Goal: Task Accomplishment & Management: Use online tool/utility

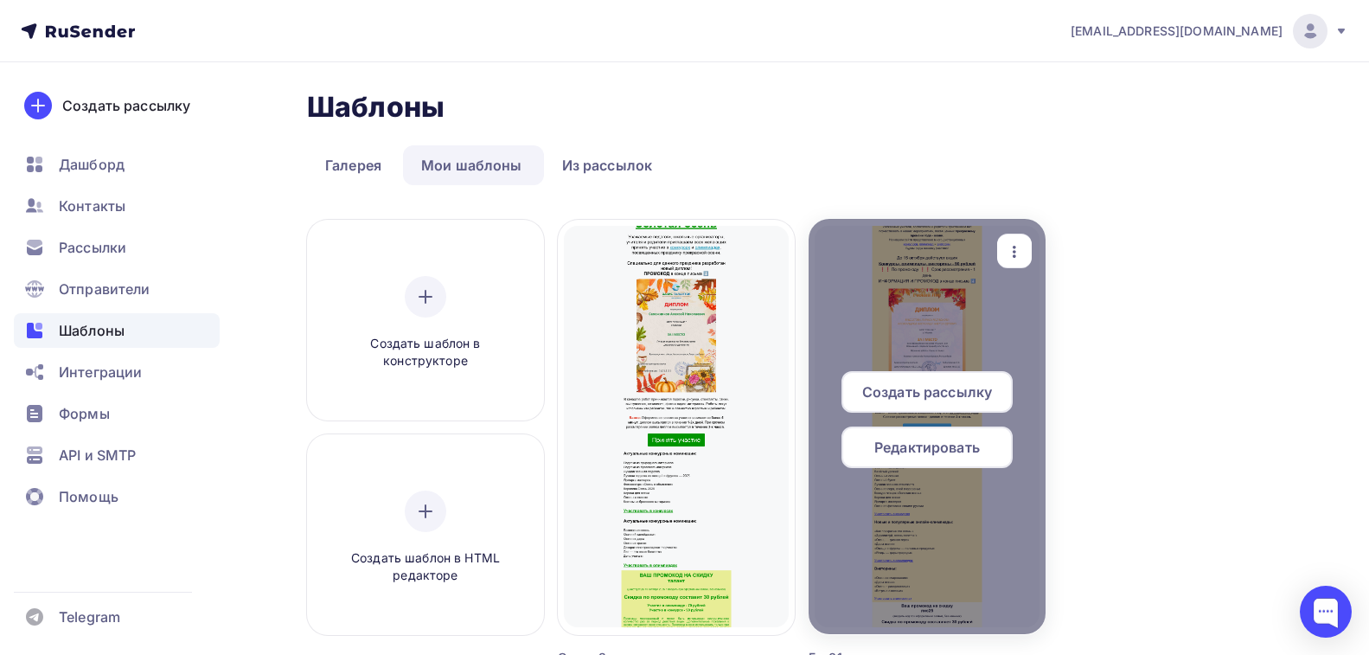
click at [1019, 250] on icon "button" at bounding box center [1014, 251] width 21 height 21
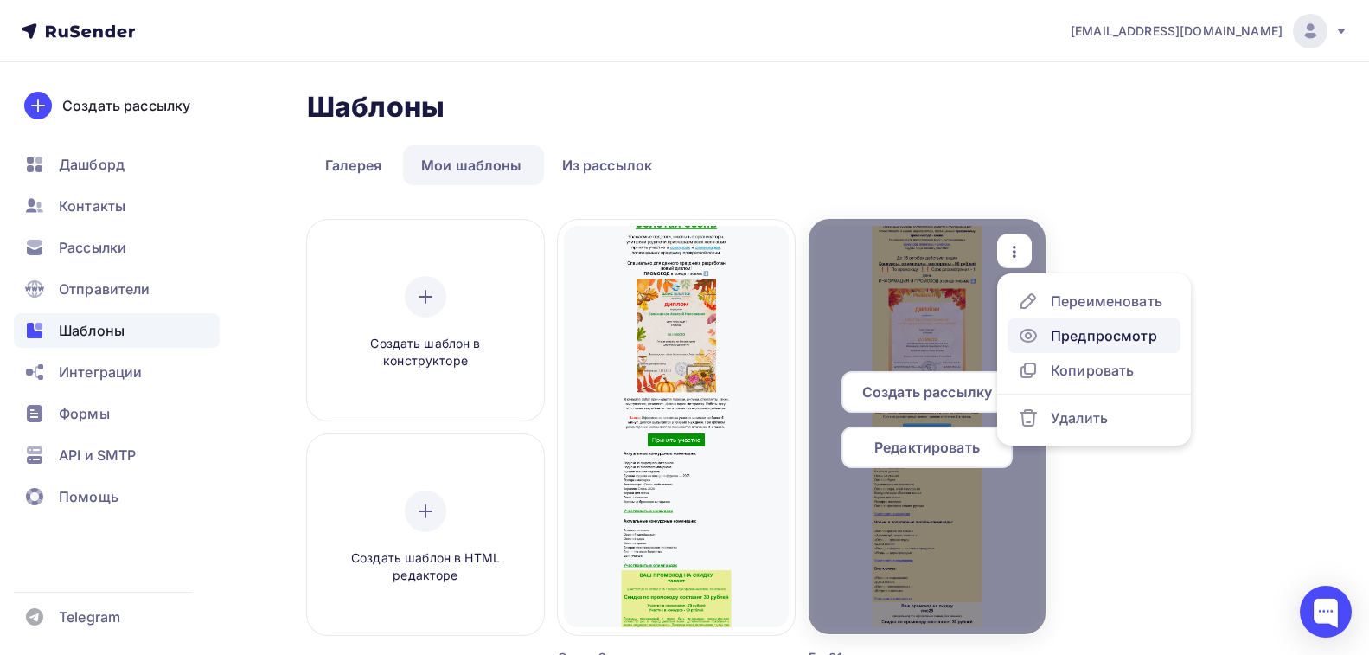
click at [1035, 340] on icon at bounding box center [1028, 335] width 21 height 21
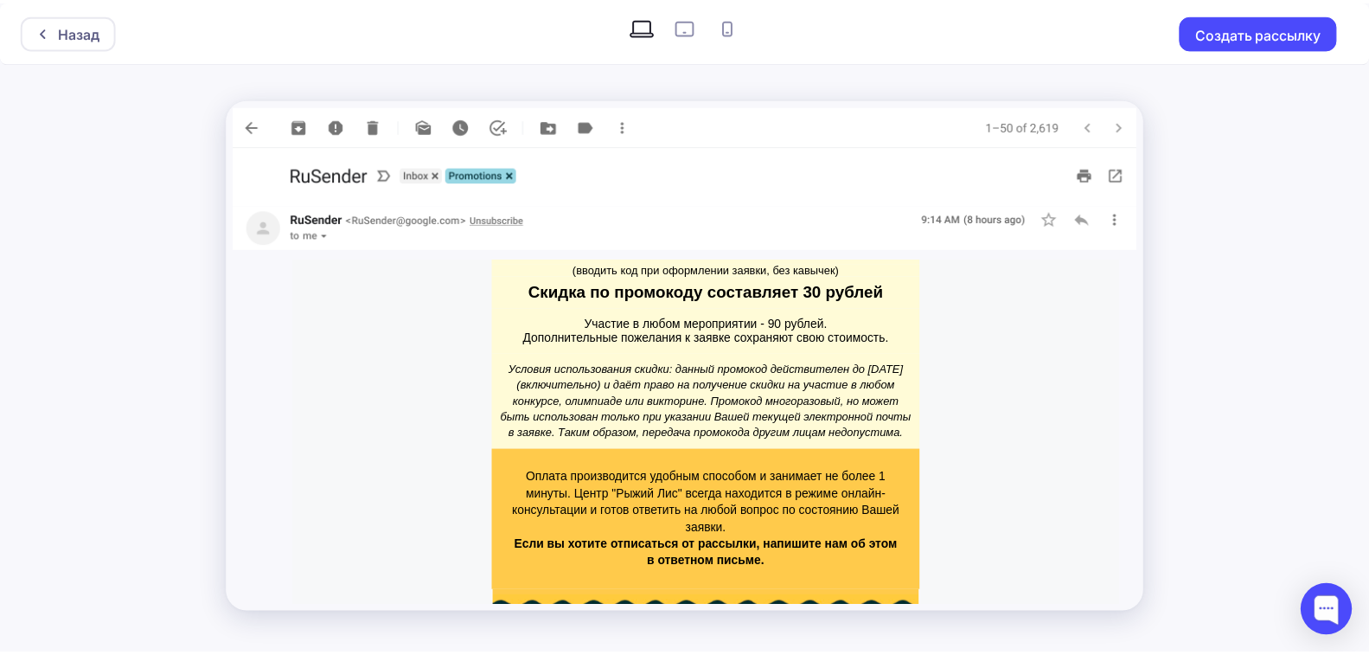
scroll to position [1989, 0]
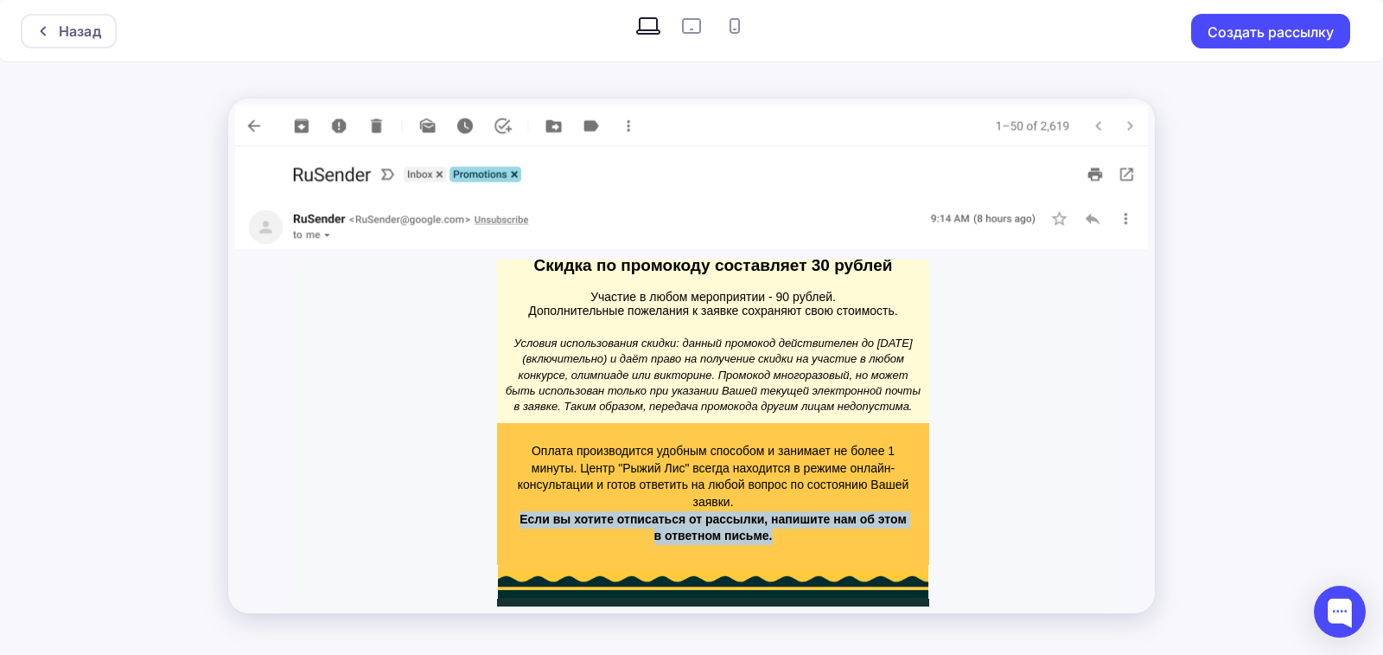
drag, startPoint x: 516, startPoint y: 486, endPoint x: 818, endPoint y: 505, distance: 302.3
click at [818, 511] on p "Если вы хотите отписаться от рассылки, напишите нам об этом в ответном письме." at bounding box center [713, 528] width 393 height 34
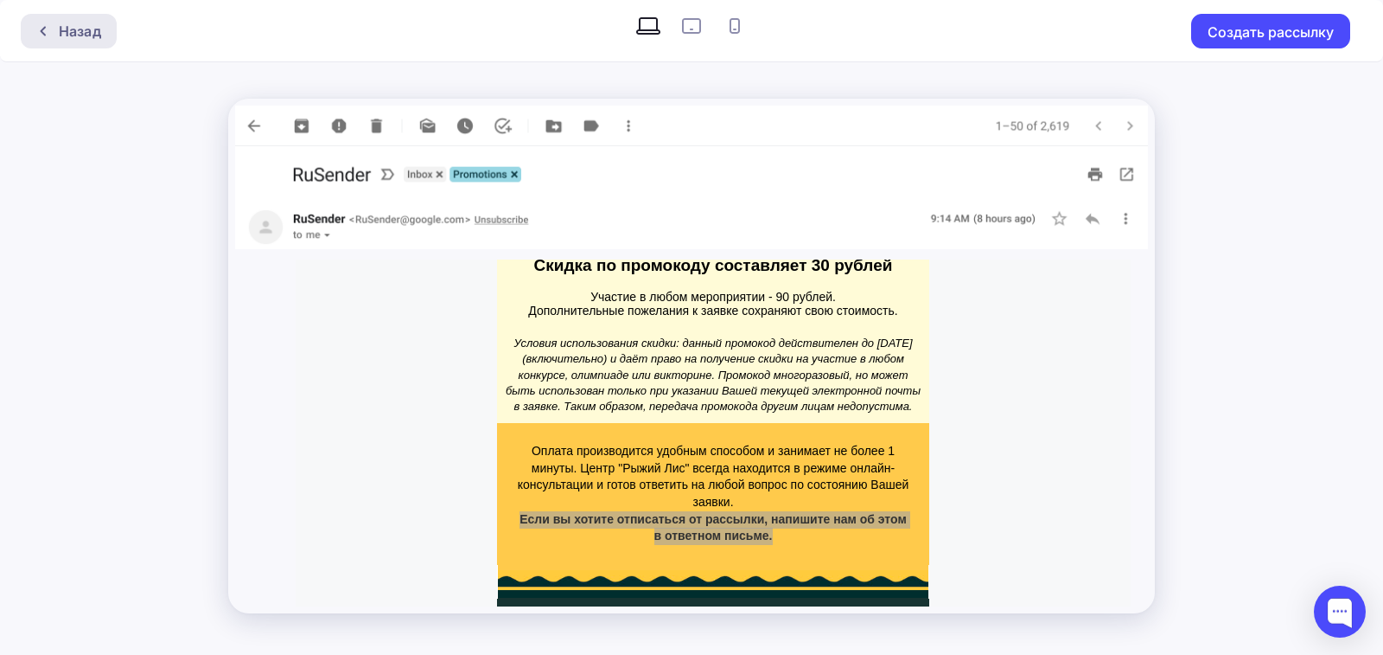
click at [89, 35] on div "Назад" at bounding box center [80, 31] width 42 height 21
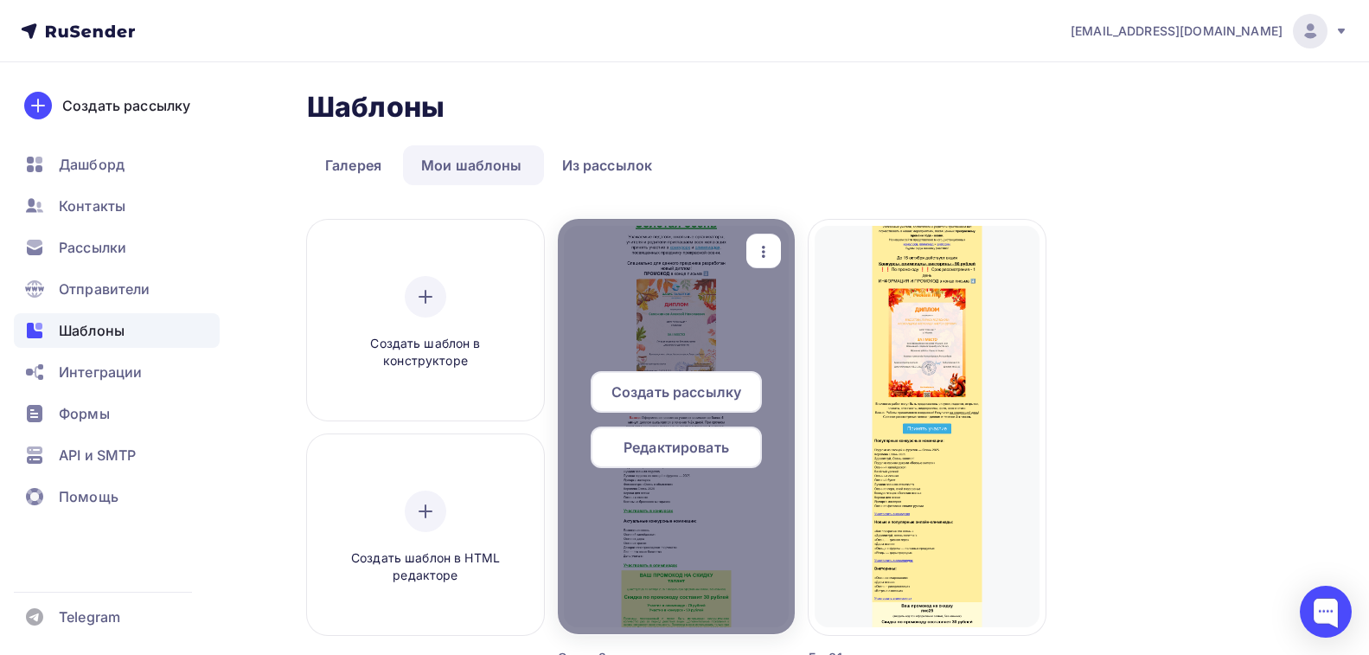
click at [677, 451] on span "Редактировать" at bounding box center [675, 447] width 105 height 21
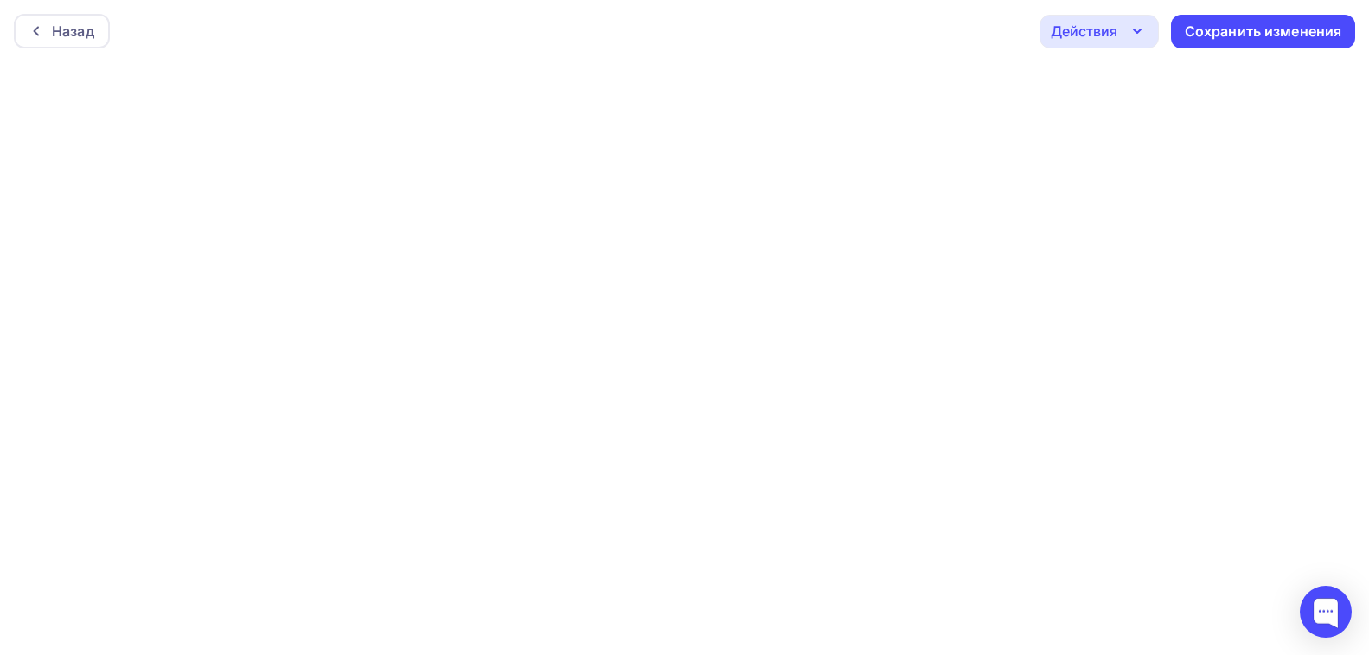
scroll to position [4, 0]
click at [1257, 25] on div "Сохранить изменения" at bounding box center [1263, 27] width 157 height 20
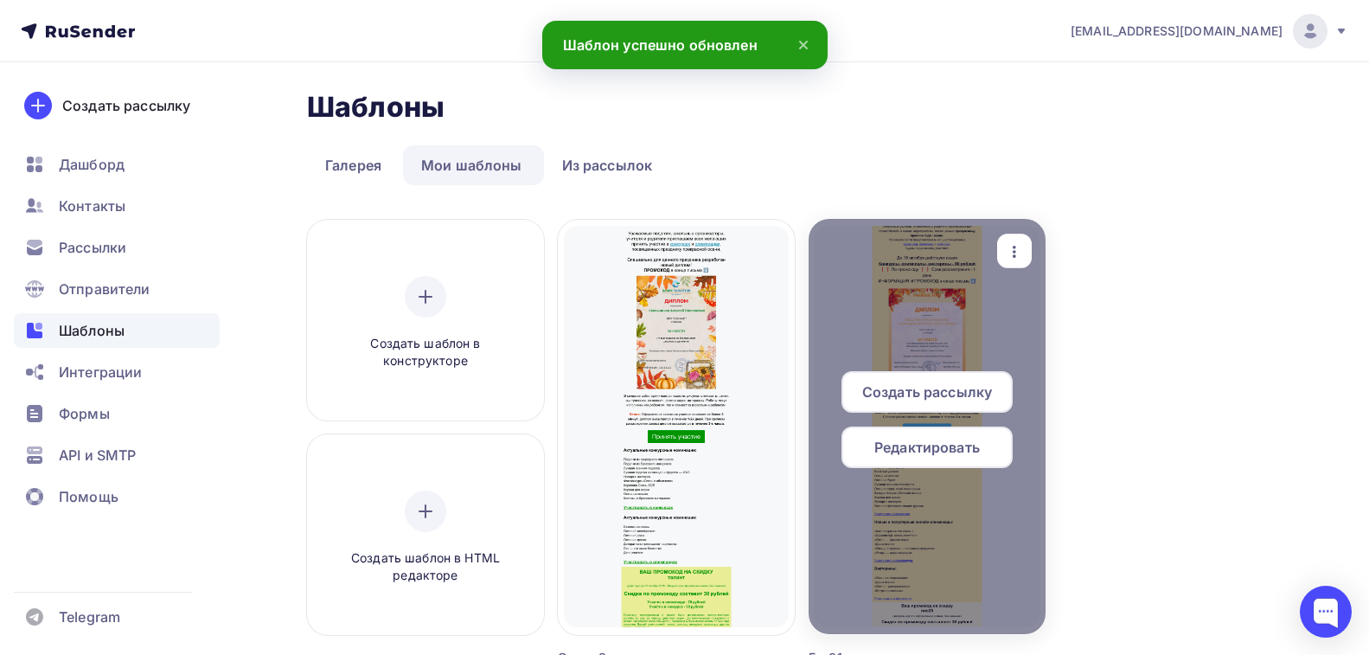
click at [1019, 248] on icon "button" at bounding box center [1014, 251] width 21 height 21
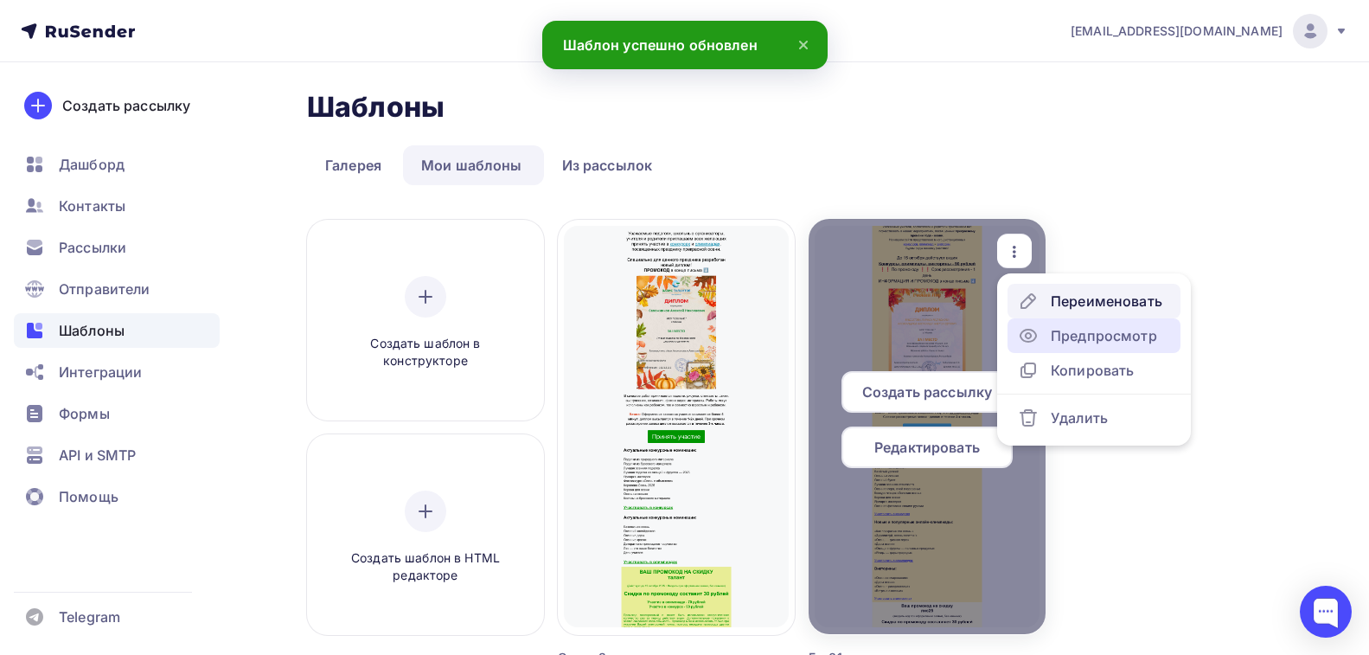
click at [1034, 337] on icon at bounding box center [1028, 335] width 21 height 21
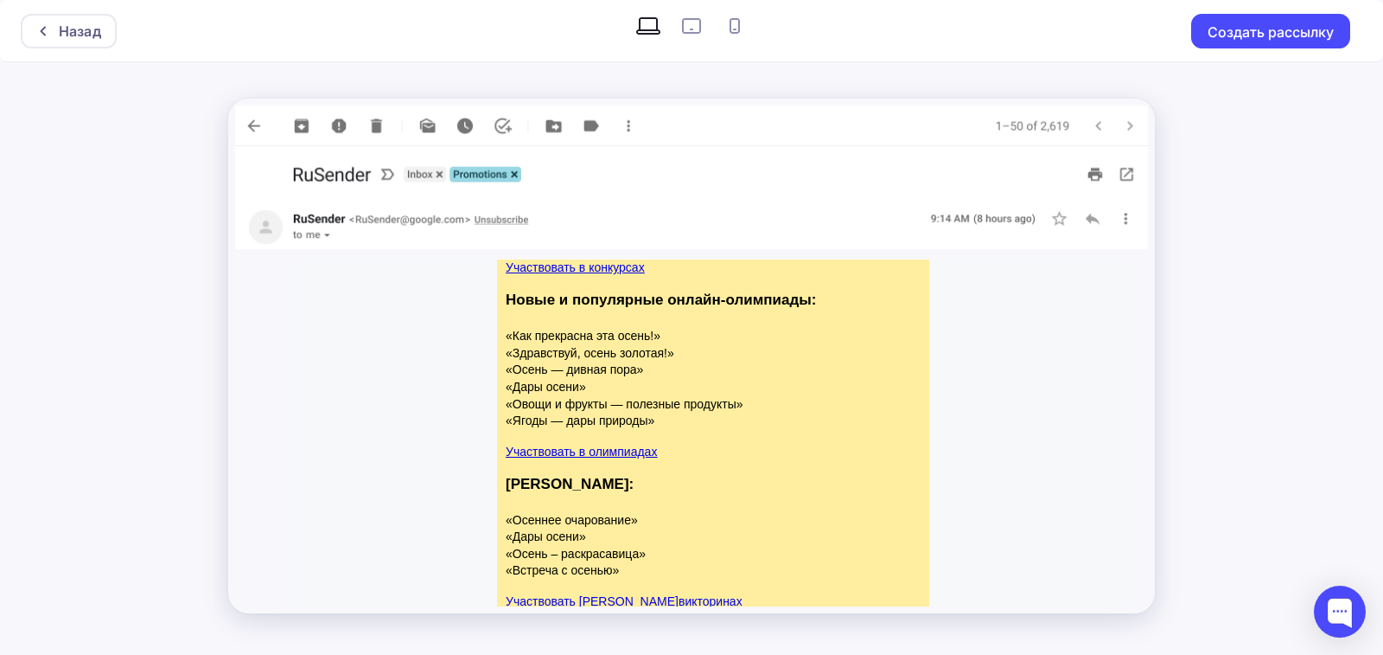
scroll to position [1517, 0]
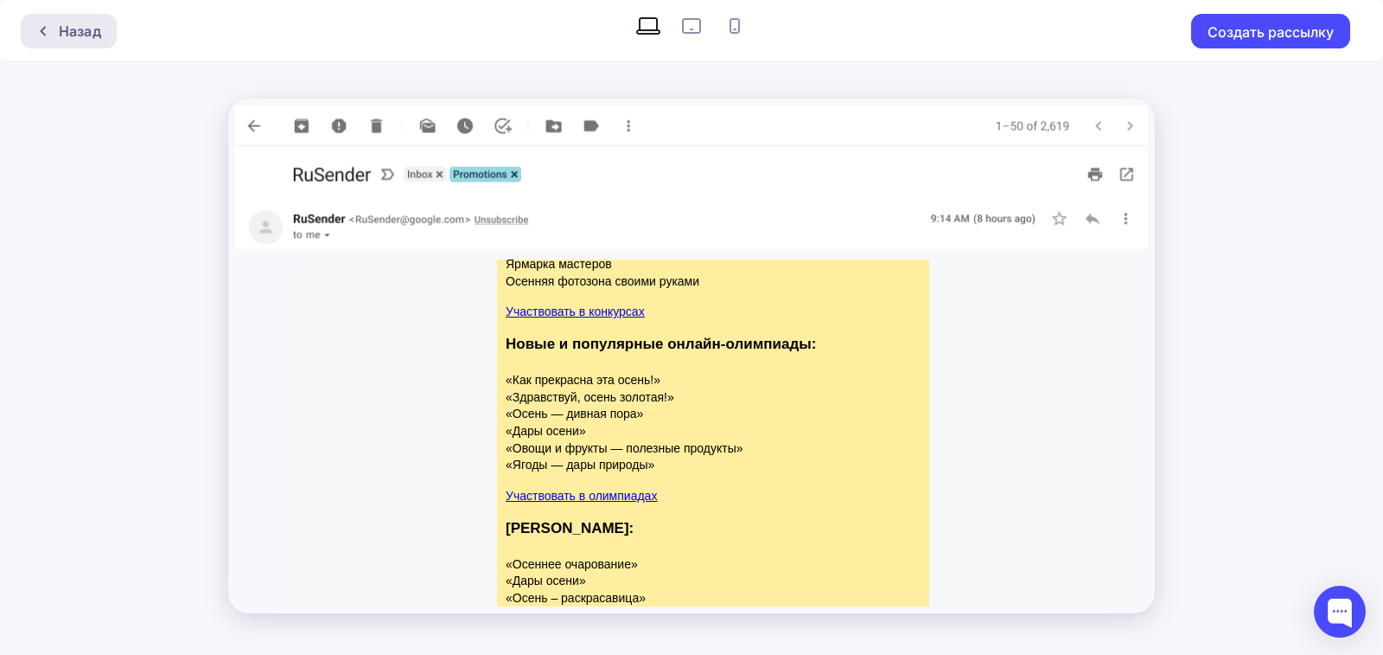
click at [68, 35] on div "Назад" at bounding box center [80, 31] width 42 height 21
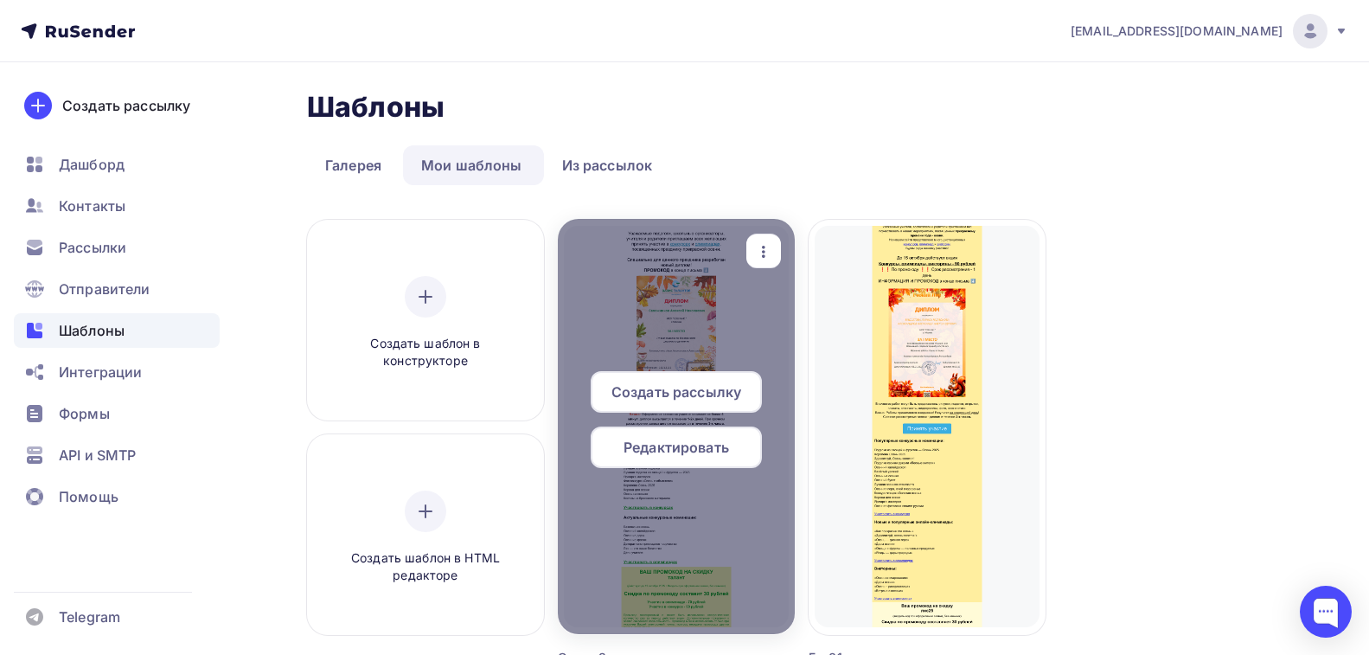
click at [762, 255] on icon "button" at bounding box center [763, 251] width 21 height 21
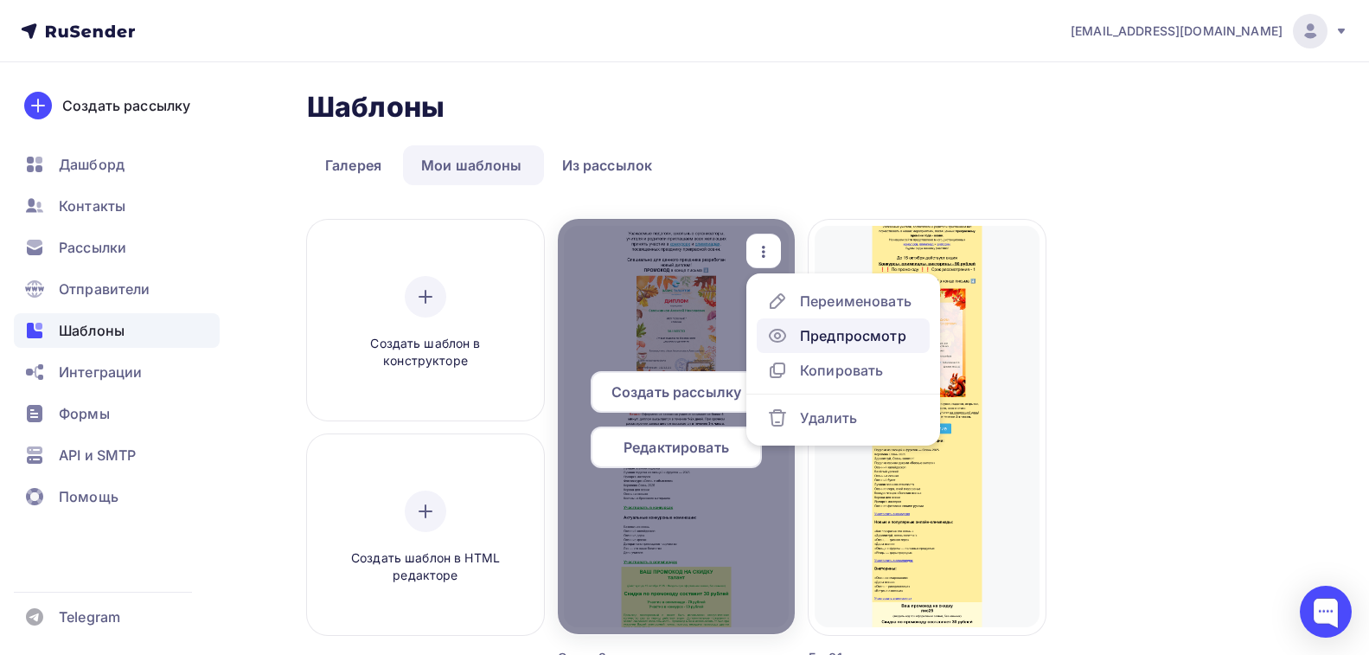
click at [784, 338] on icon at bounding box center [777, 335] width 16 height 12
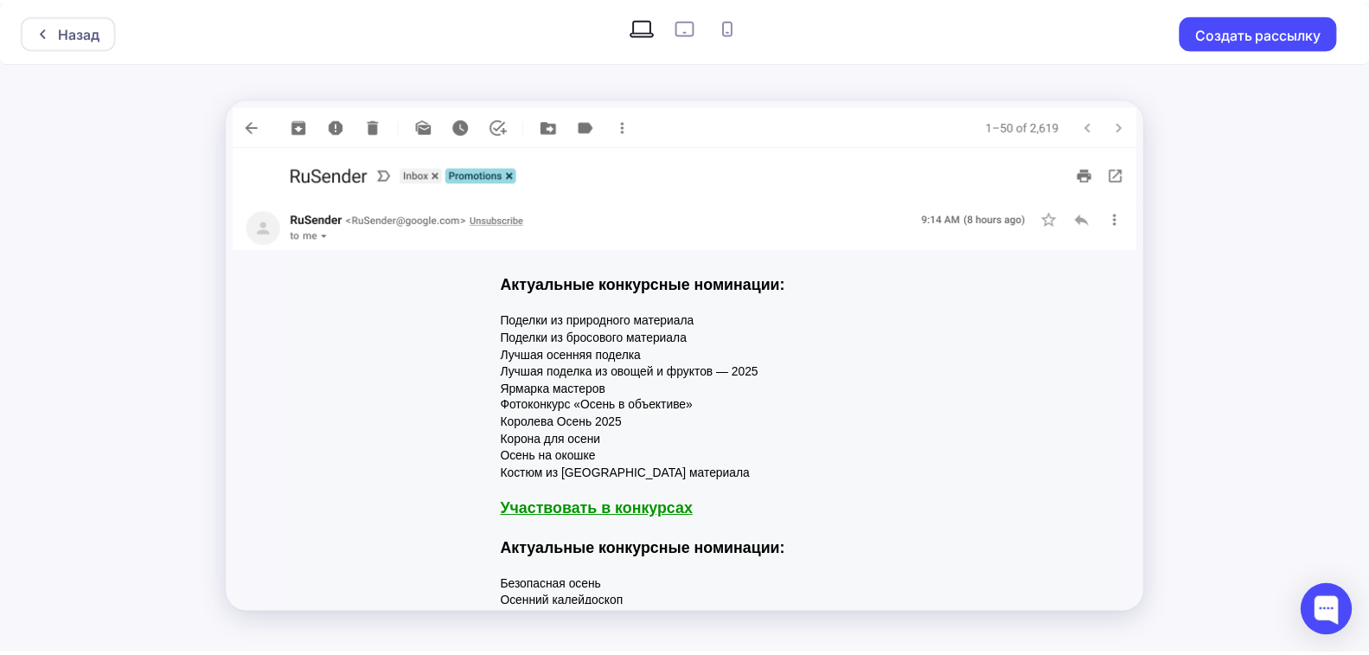
scroll to position [1561, 0]
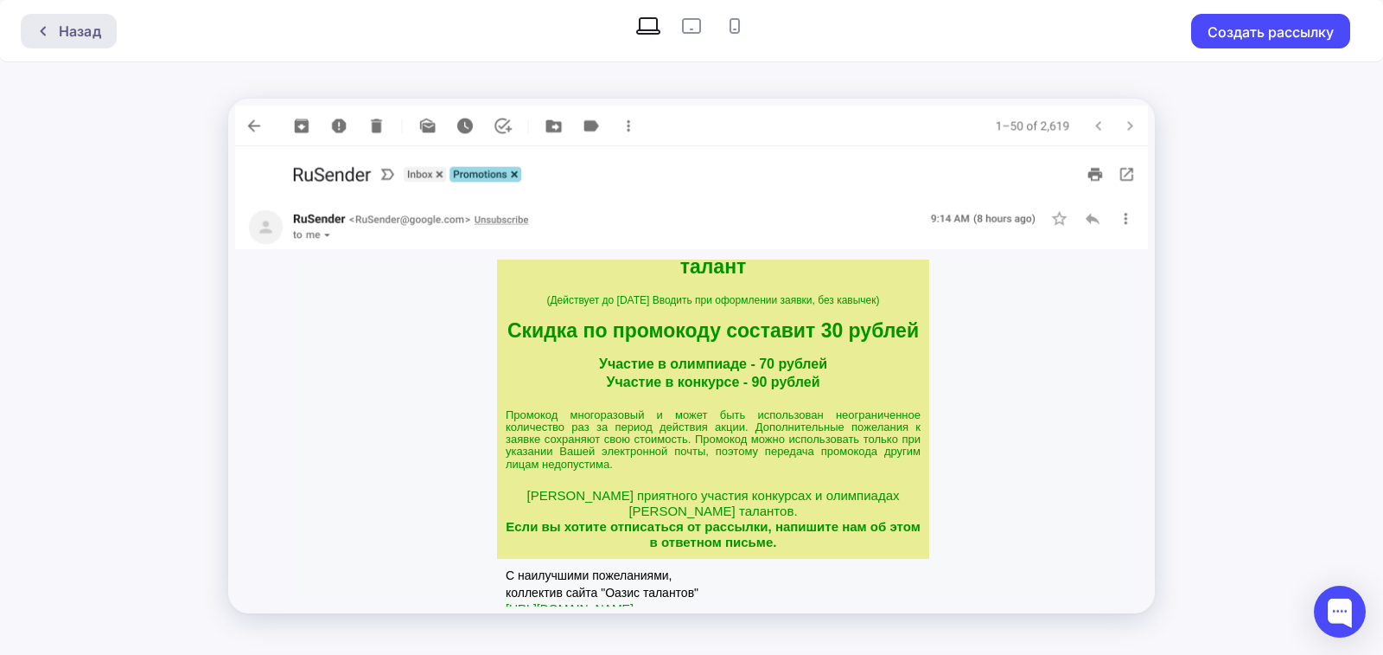
click at [86, 42] on div "Назад" at bounding box center [69, 31] width 96 height 35
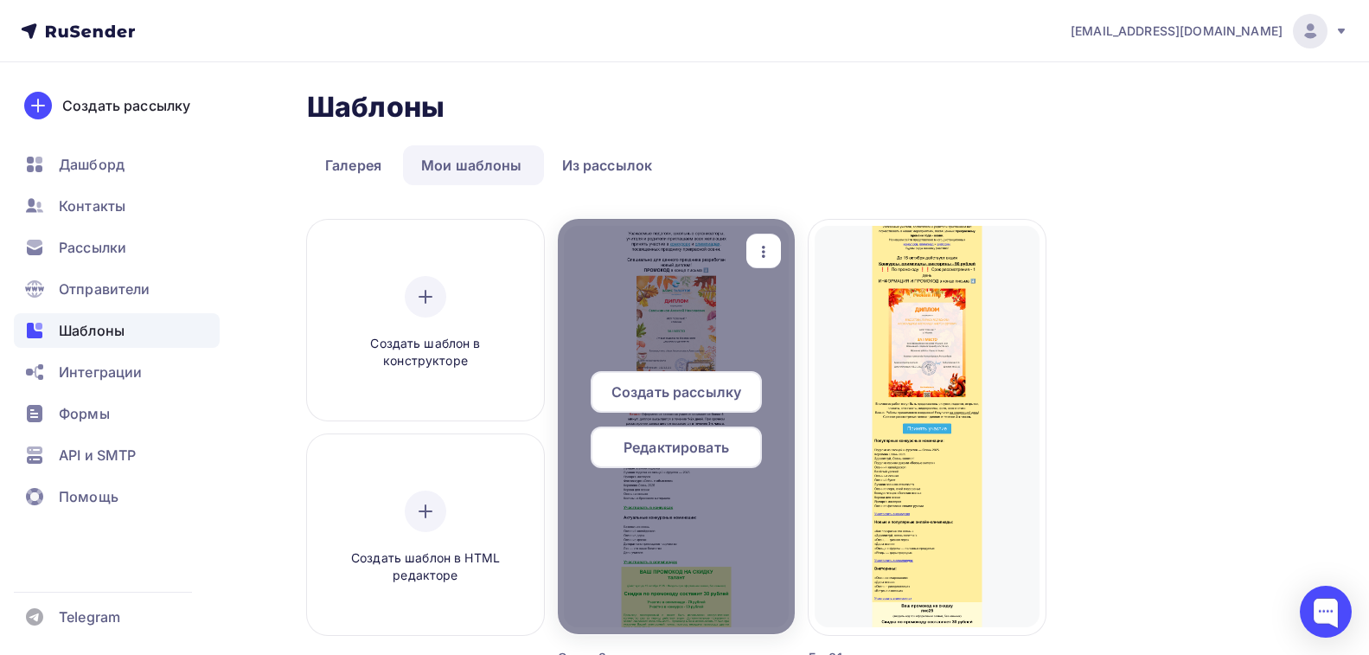
scroll to position [86, 0]
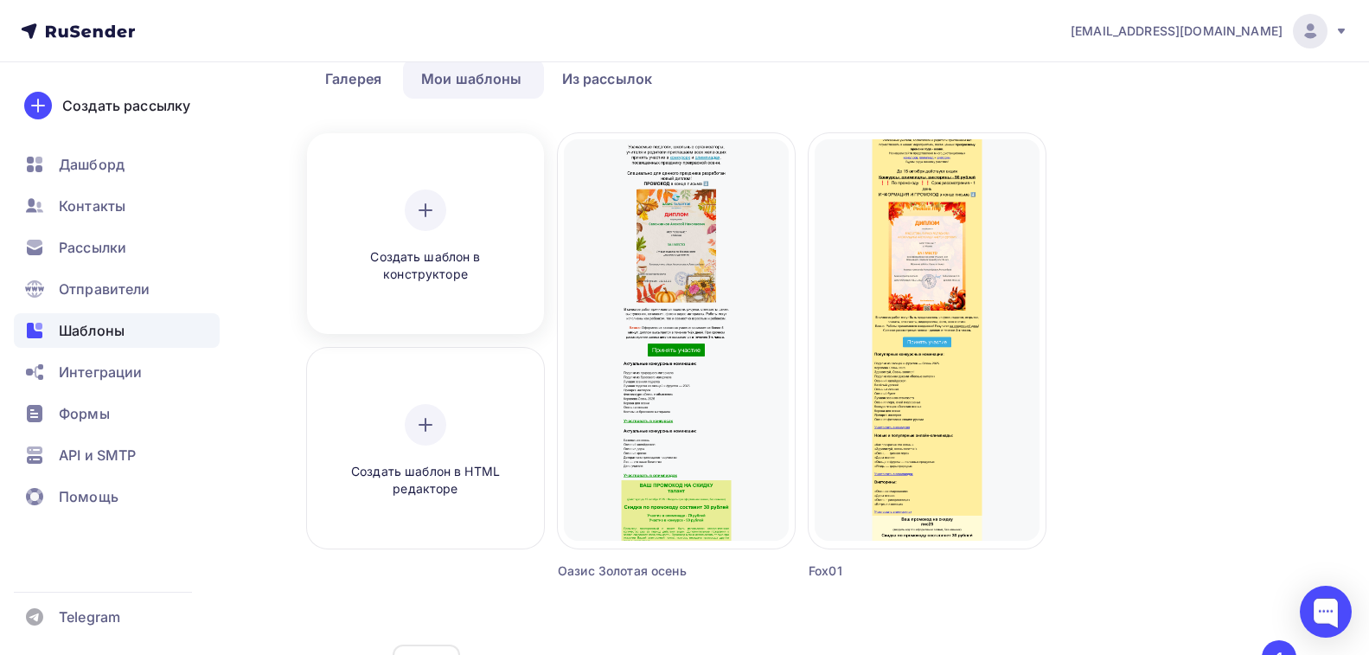
click at [425, 207] on icon at bounding box center [425, 210] width 0 height 12
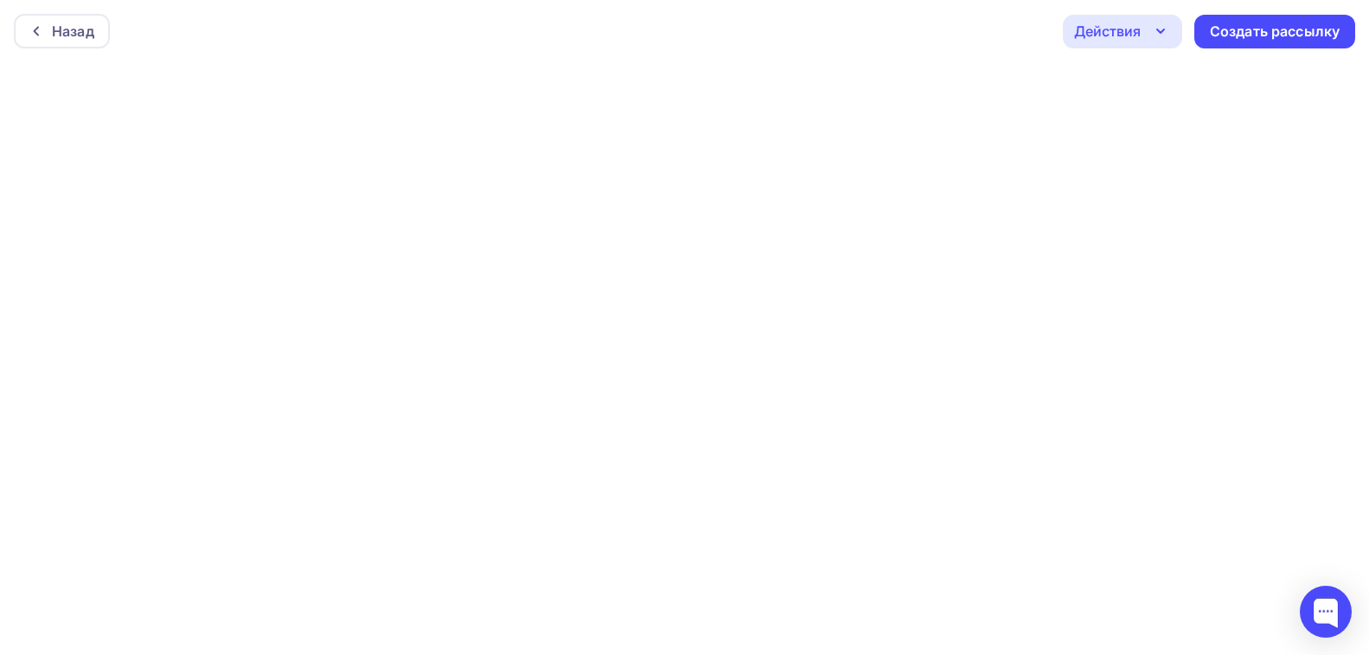
scroll to position [4, 0]
click at [1290, 25] on div "Создать рассылку" at bounding box center [1275, 27] width 130 height 20
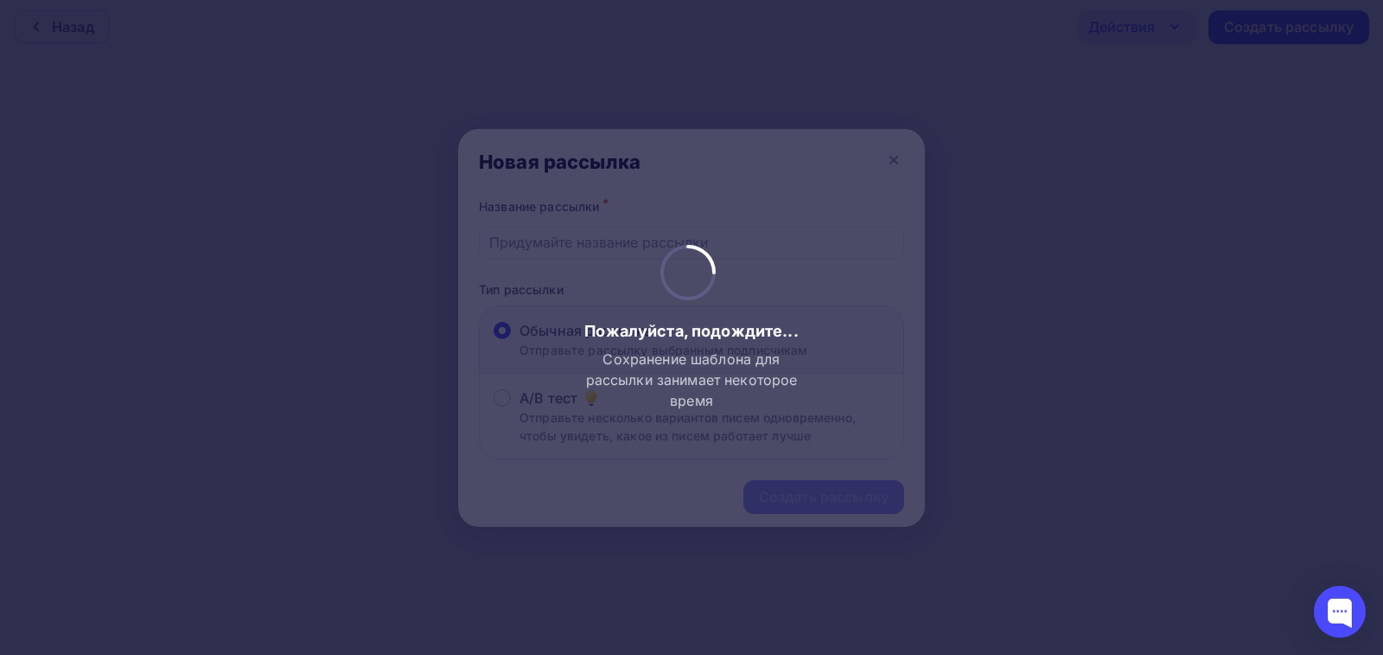
click at [966, 259] on div at bounding box center [691, 327] width 1383 height 655
click at [963, 256] on div at bounding box center [691, 327] width 1383 height 655
click at [890, 161] on div at bounding box center [691, 327] width 1383 height 655
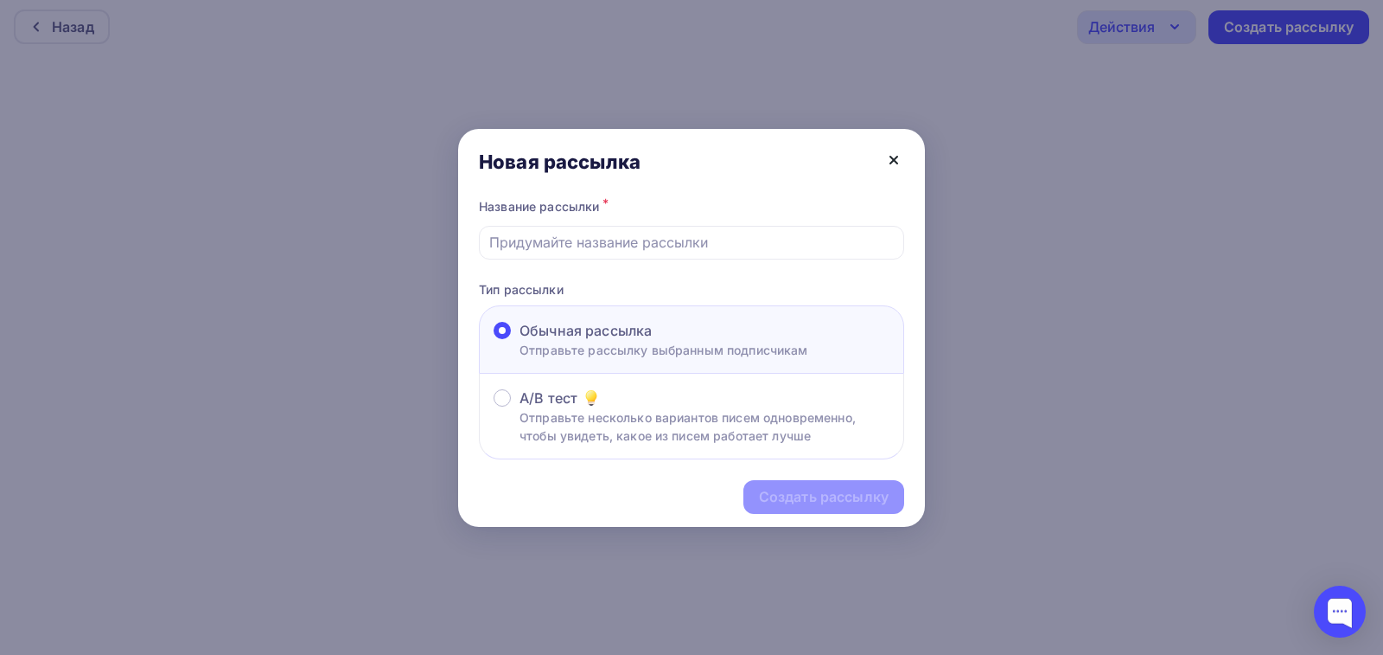
click at [895, 157] on icon at bounding box center [894, 160] width 21 height 21
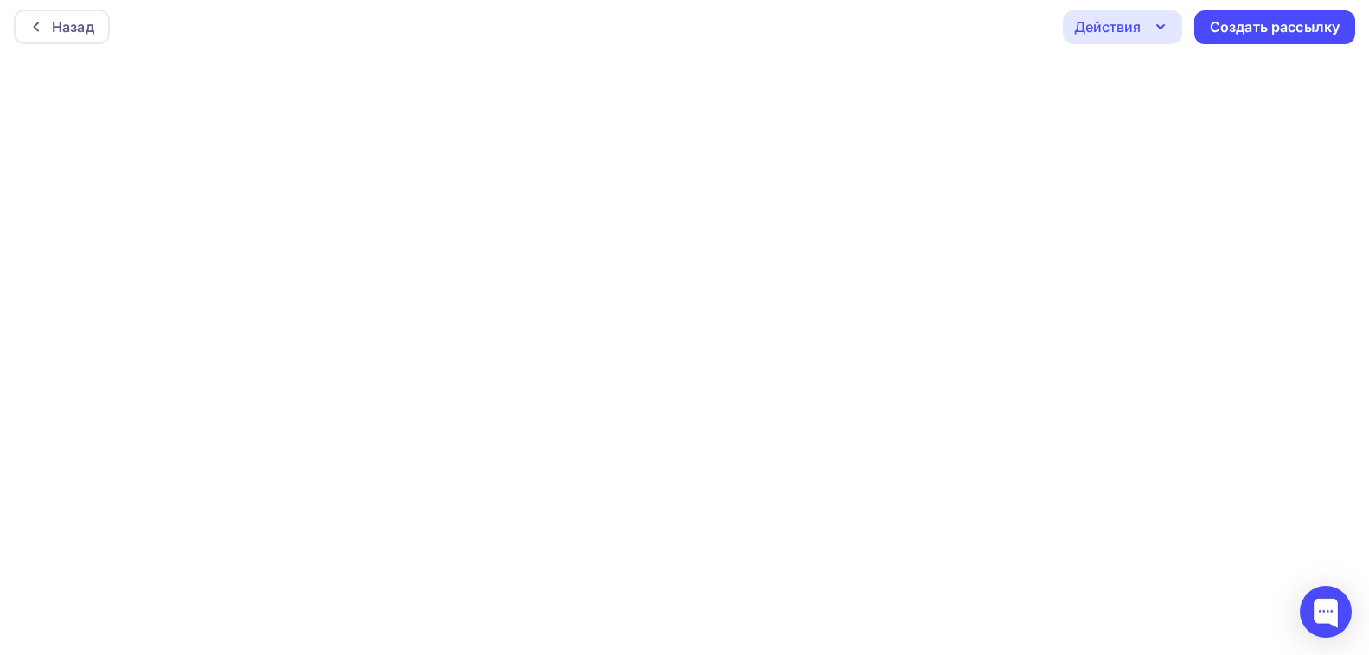
click at [1108, 29] on div "Действия" at bounding box center [1107, 26] width 67 height 21
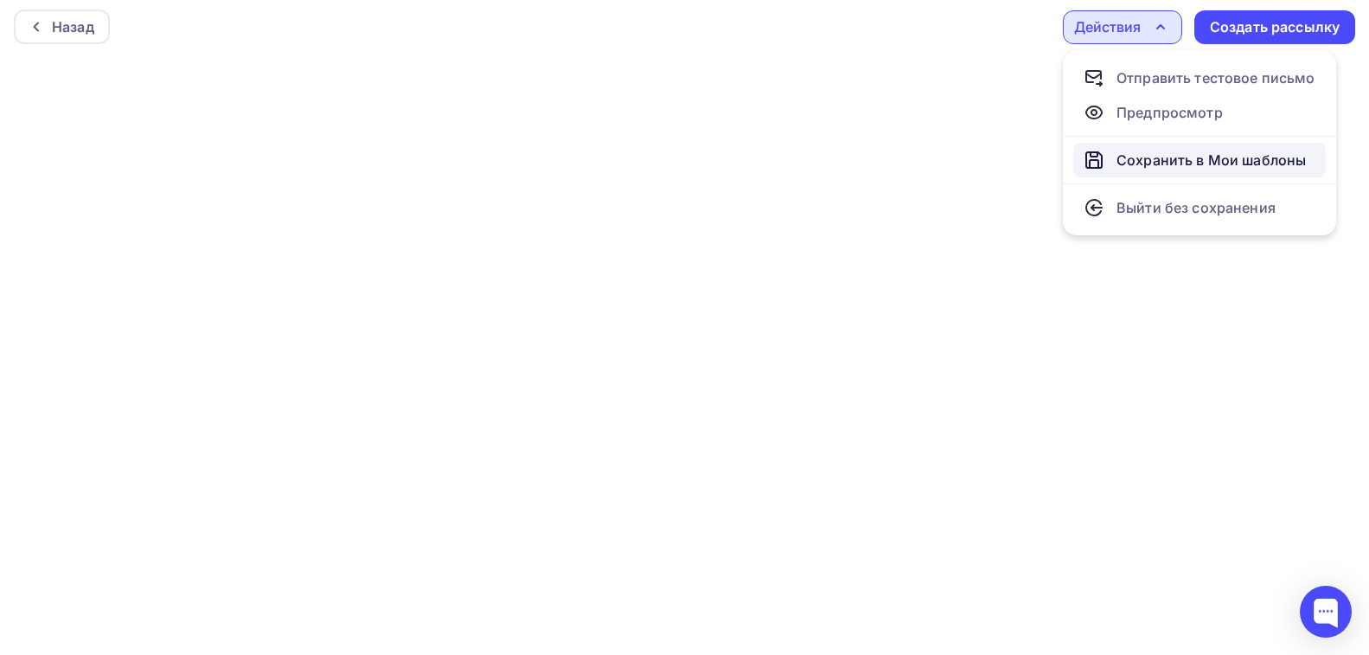
click at [1136, 160] on div "Сохранить в Мои шаблоны" at bounding box center [1210, 160] width 189 height 21
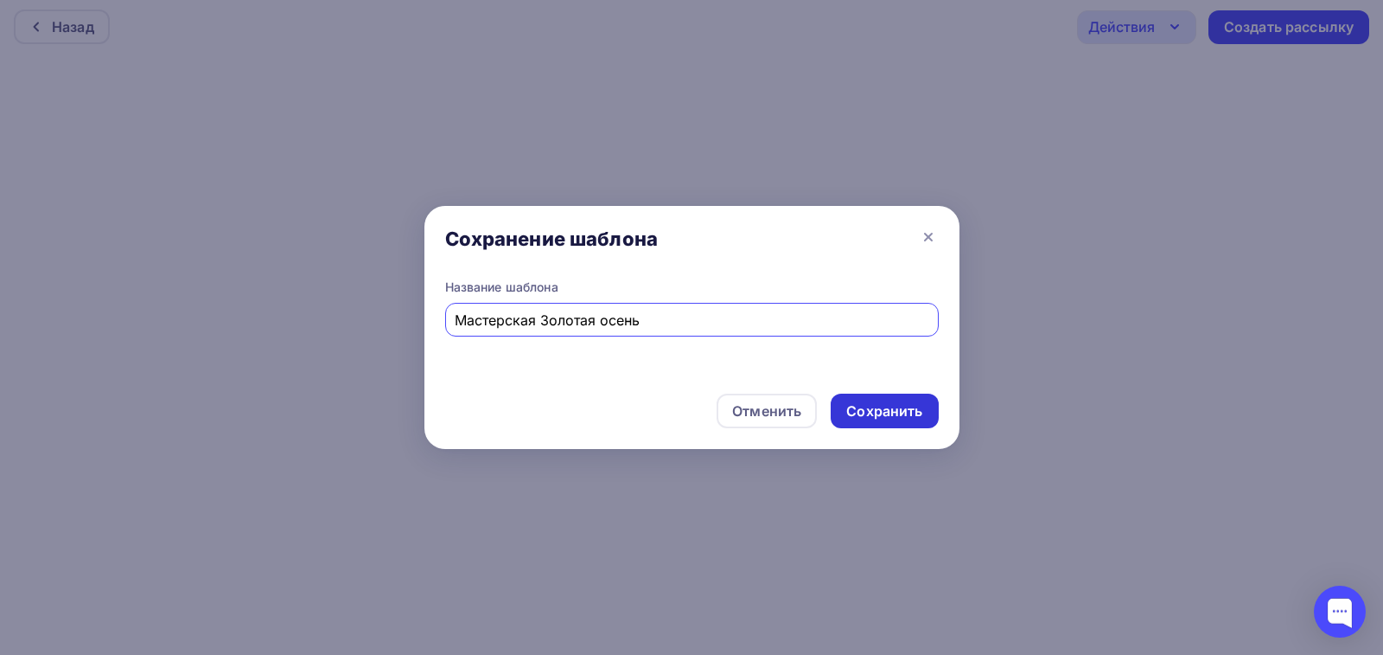
type input "Мастерская Золотая осень"
click at [896, 413] on div "Сохранить" at bounding box center [884, 411] width 76 height 20
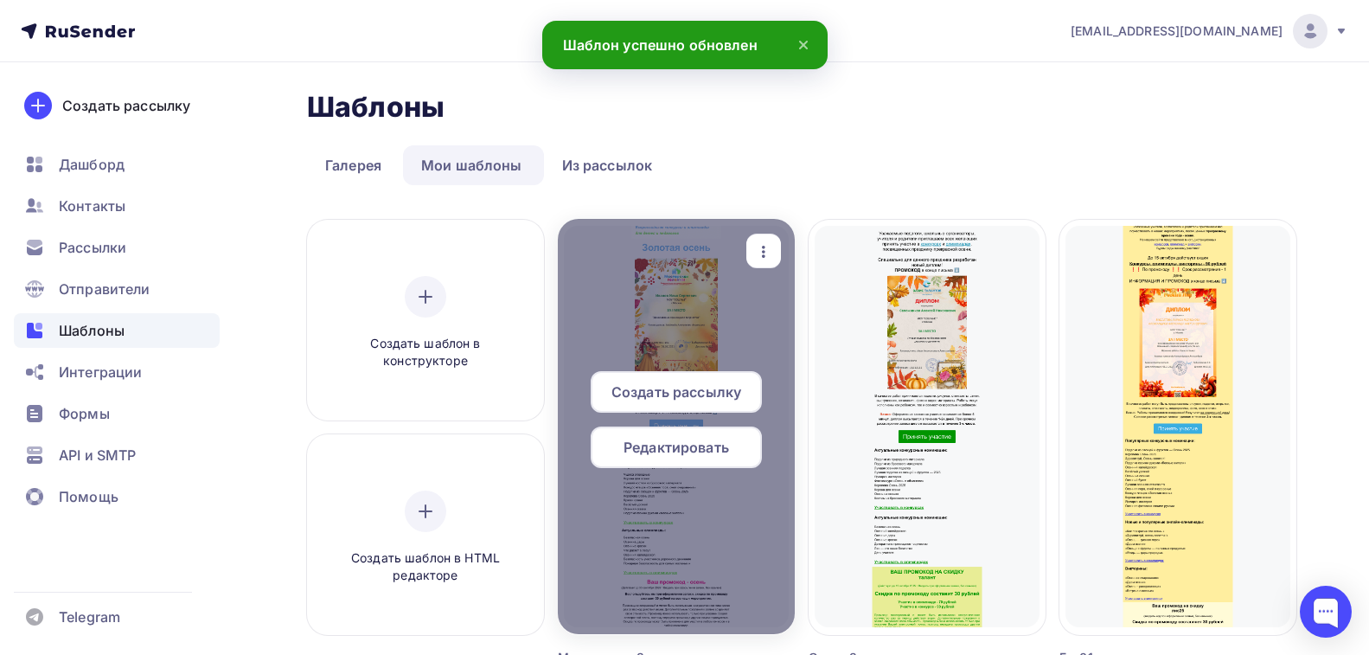
click at [706, 440] on span "Редактировать" at bounding box center [675, 447] width 105 height 21
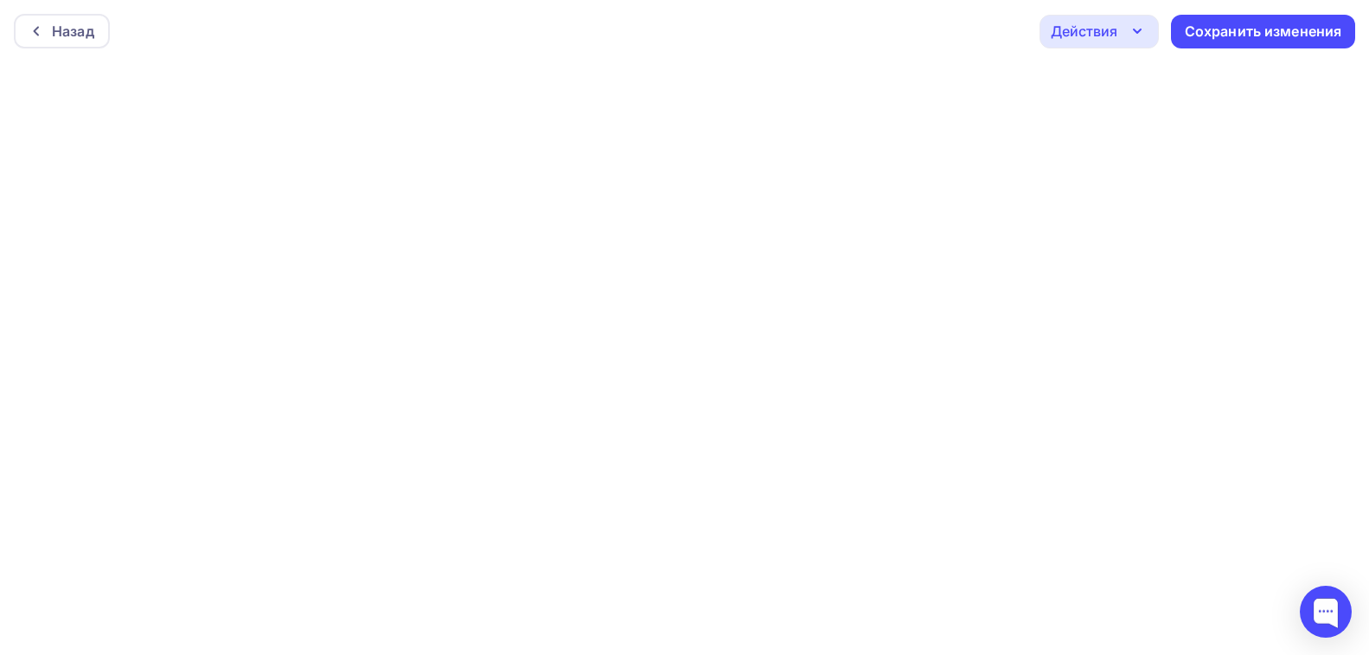
scroll to position [4, 0]
click at [1252, 34] on div "Сохранить изменения" at bounding box center [1263, 27] width 157 height 20
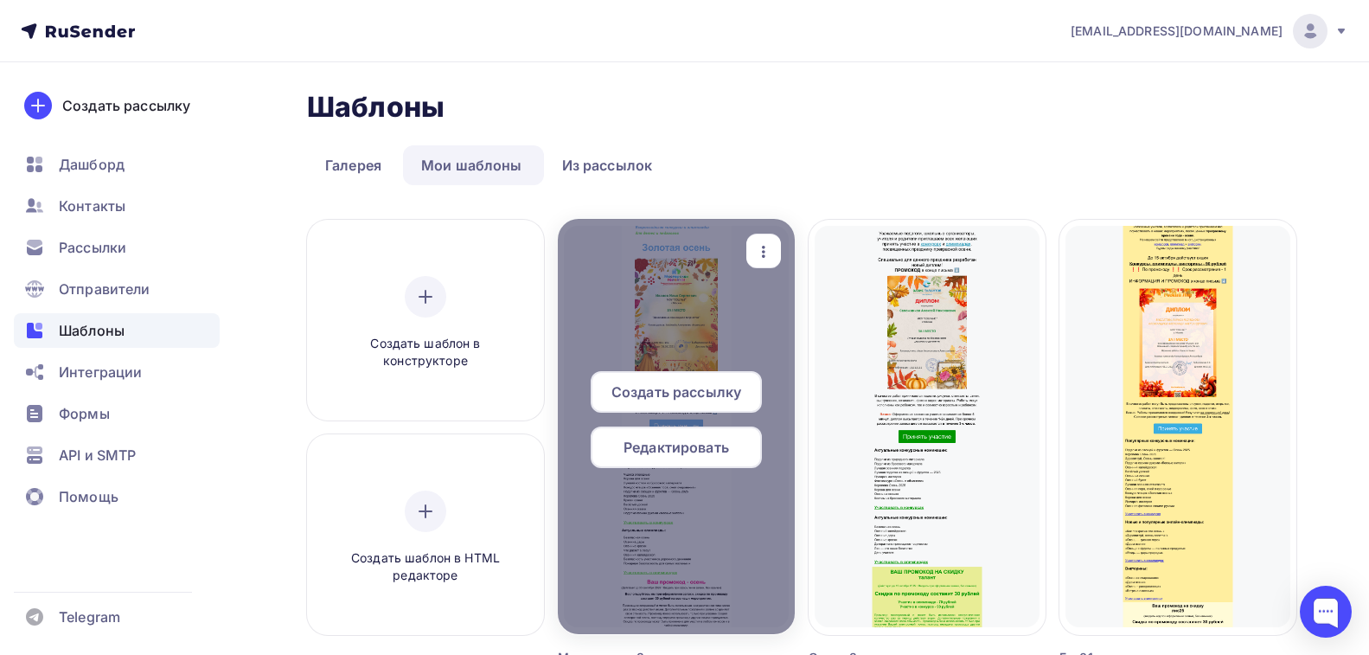
click at [760, 249] on icon "button" at bounding box center [763, 251] width 21 height 21
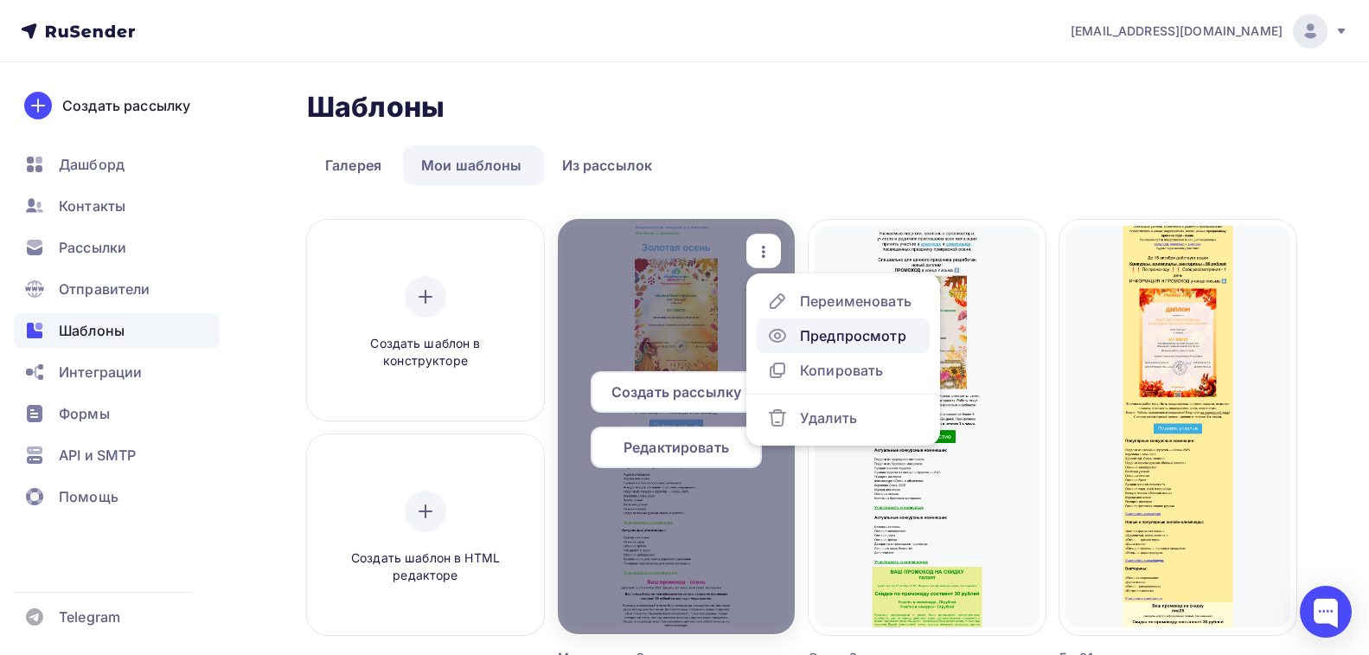
click at [775, 336] on icon at bounding box center [777, 335] width 5 height 5
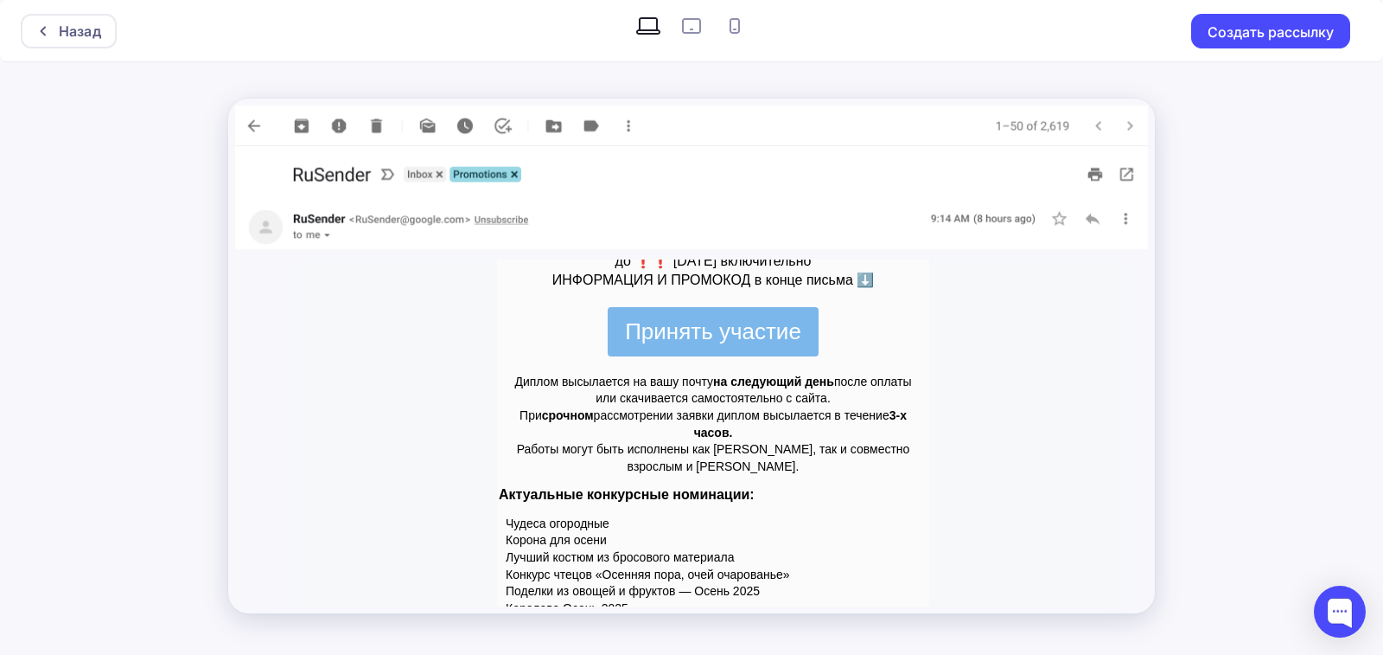
scroll to position [865, 0]
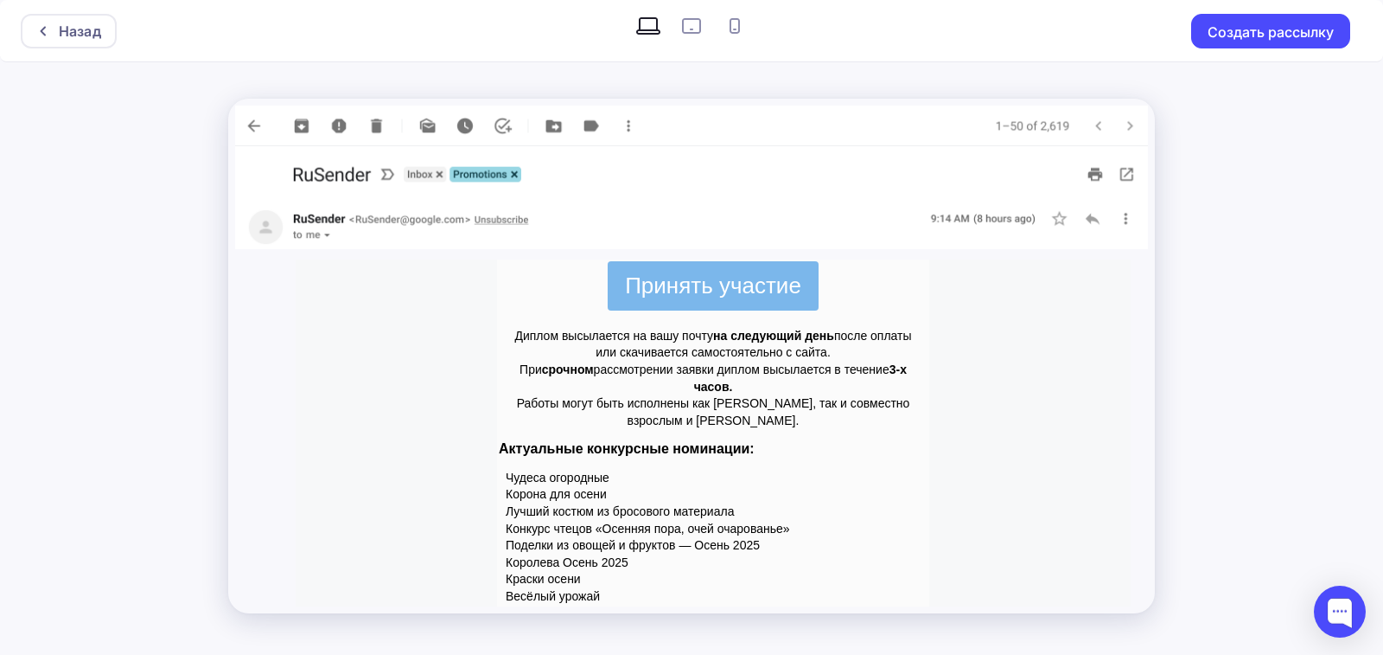
click at [741, 288] on span "Принять участие" at bounding box center [713, 285] width 211 height 48
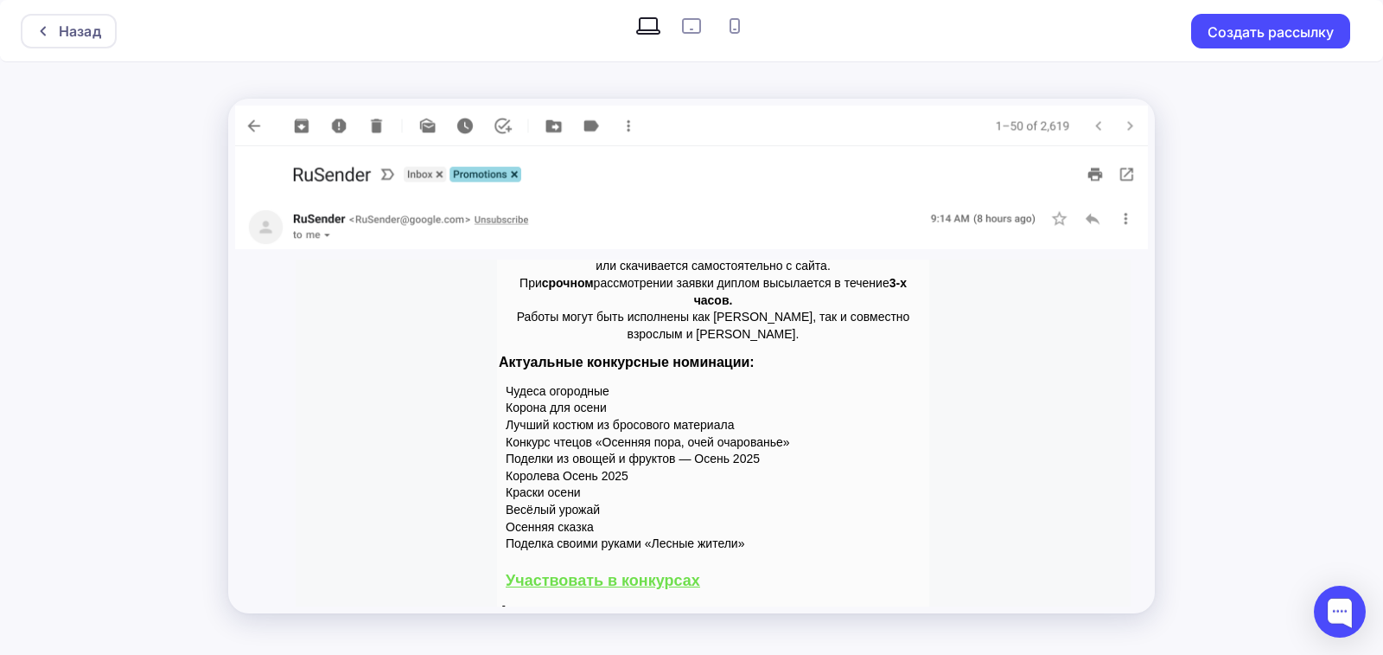
scroll to position [1038, 0]
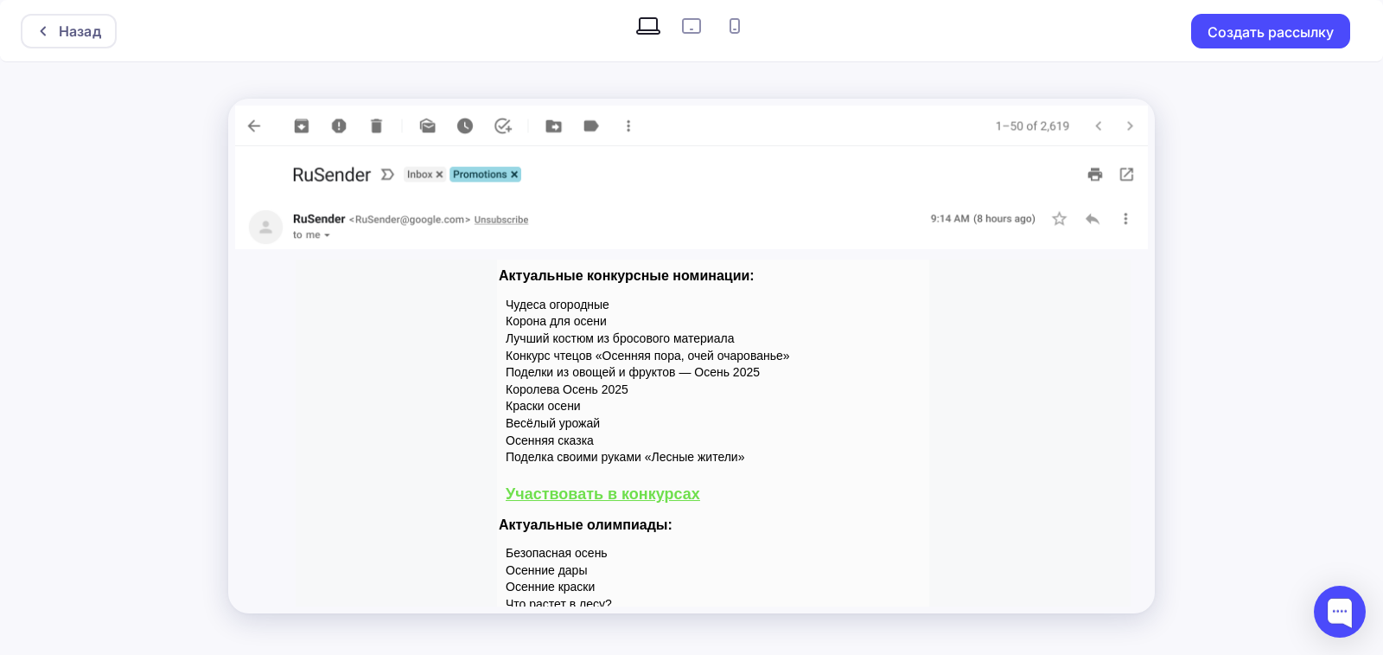
click at [661, 499] on strong "Участвовать в конкурсах" at bounding box center [603, 493] width 195 height 17
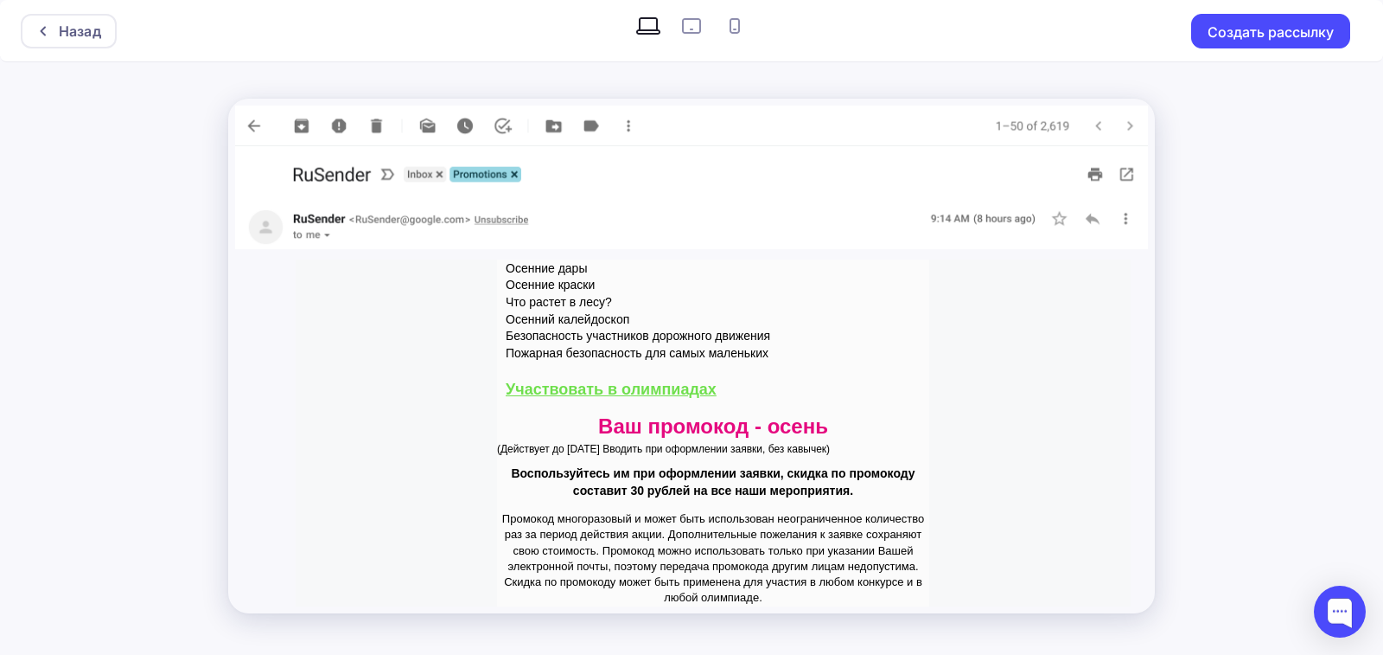
scroll to position [1383, 0]
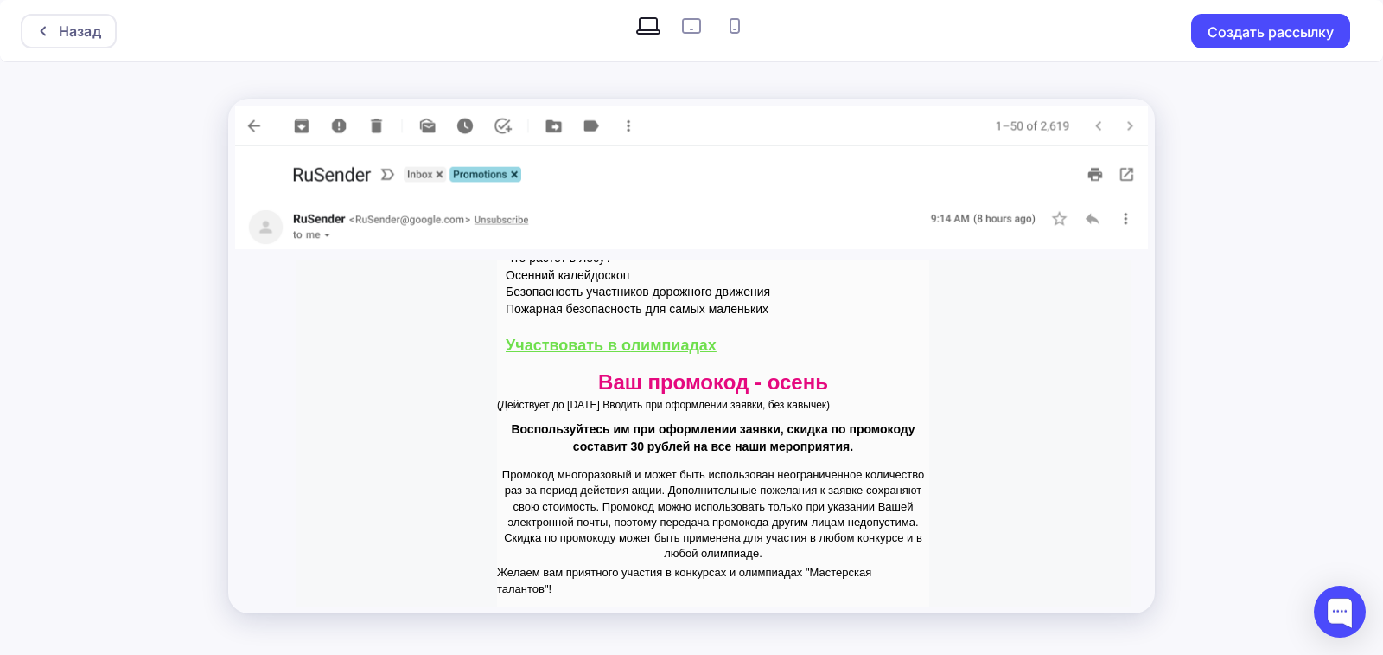
click at [658, 345] on span "Участвовать в о лимпиадах" at bounding box center [611, 344] width 211 height 17
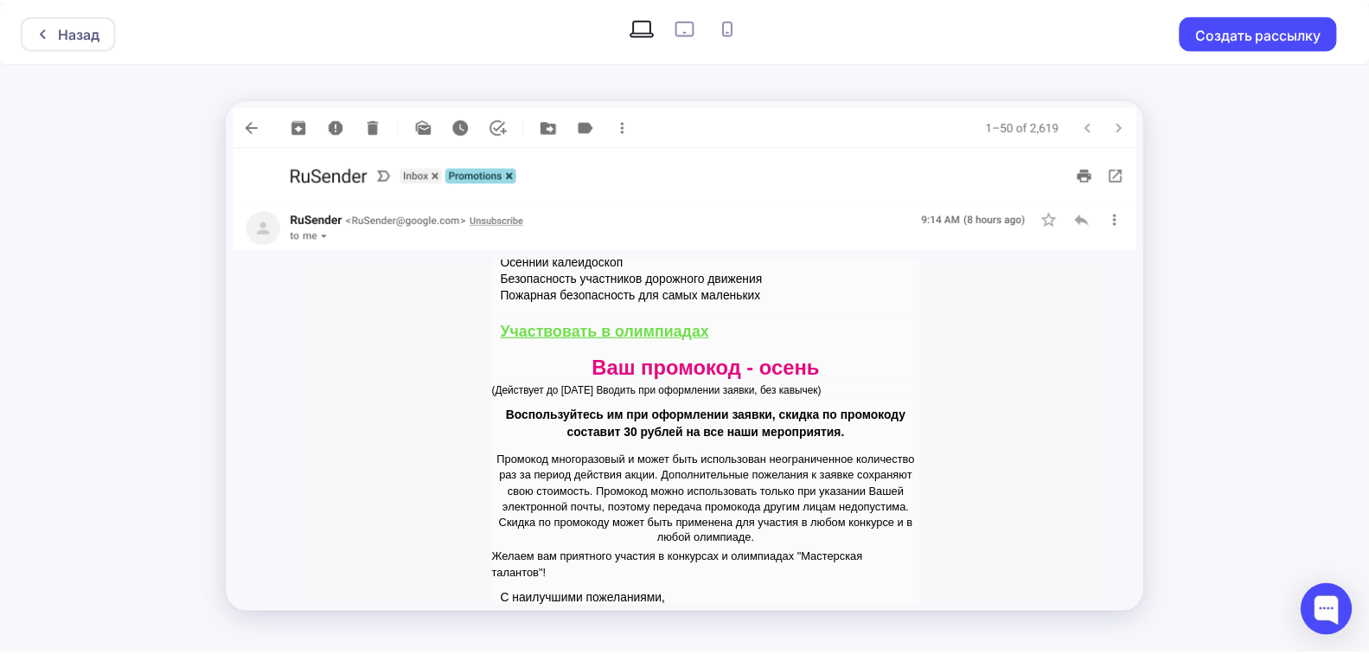
scroll to position [1441, 0]
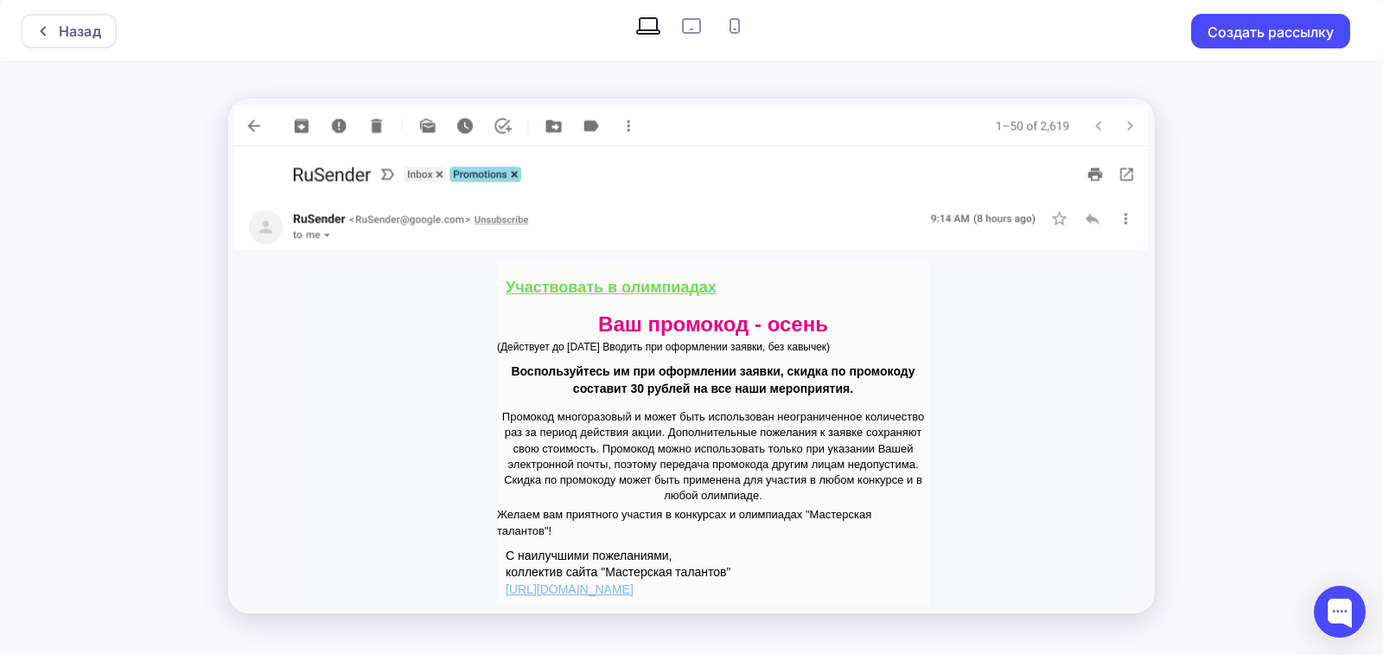
click at [634, 589] on link "[URL][DOMAIN_NAME]" at bounding box center [570, 589] width 128 height 14
click at [93, 29] on div "Назад" at bounding box center [80, 31] width 42 height 21
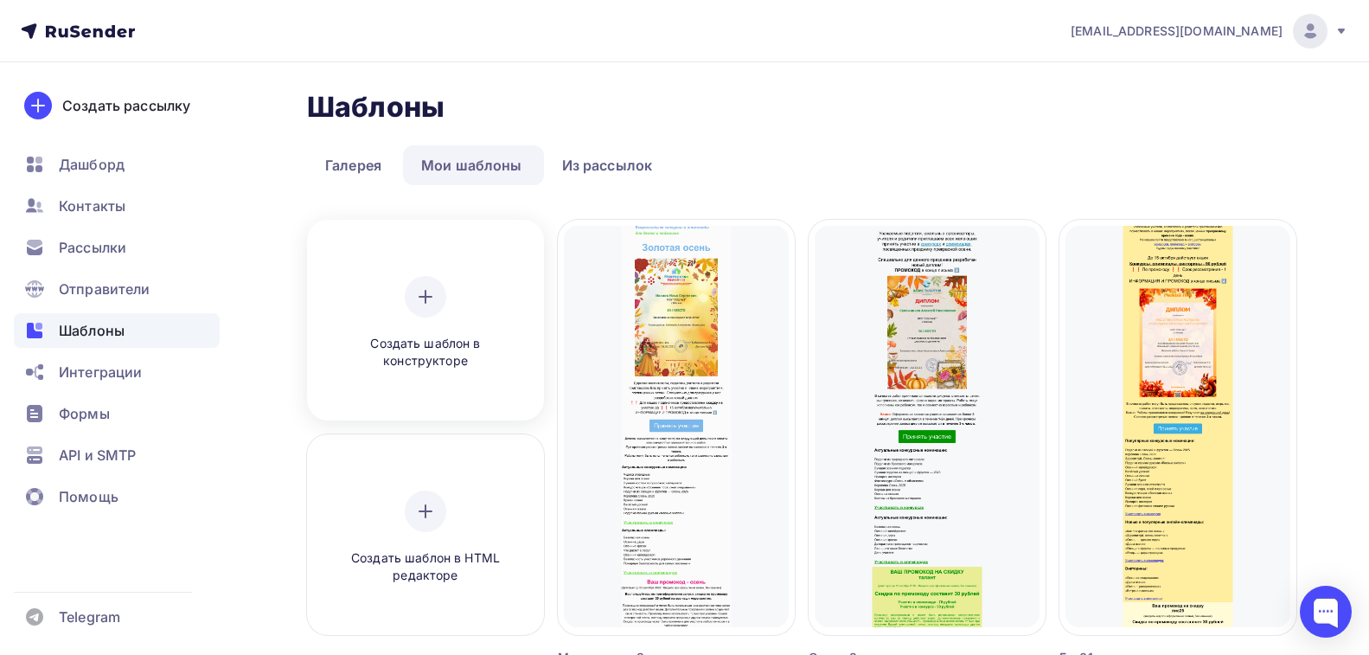
click at [425, 297] on icon at bounding box center [425, 297] width 0 height 12
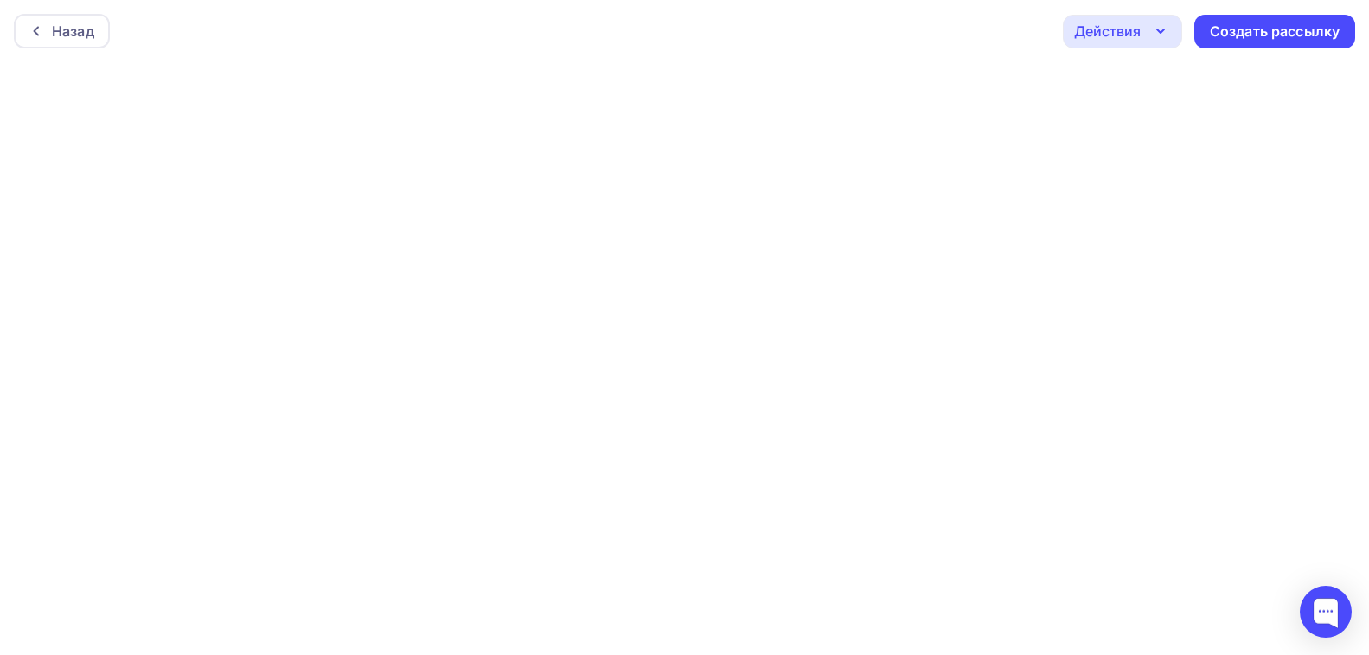
click at [1114, 35] on div "Действия" at bounding box center [1107, 31] width 67 height 21
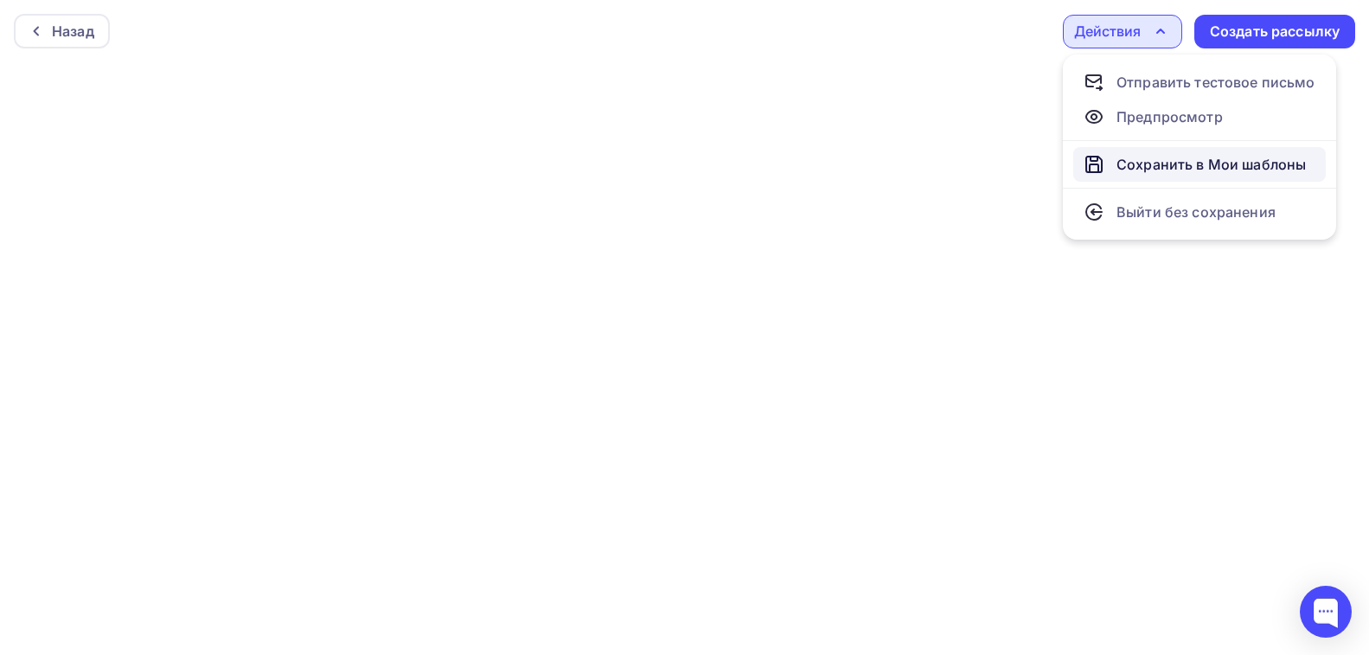
click at [1140, 163] on div "Сохранить в Мои шаблоны" at bounding box center [1210, 164] width 189 height 21
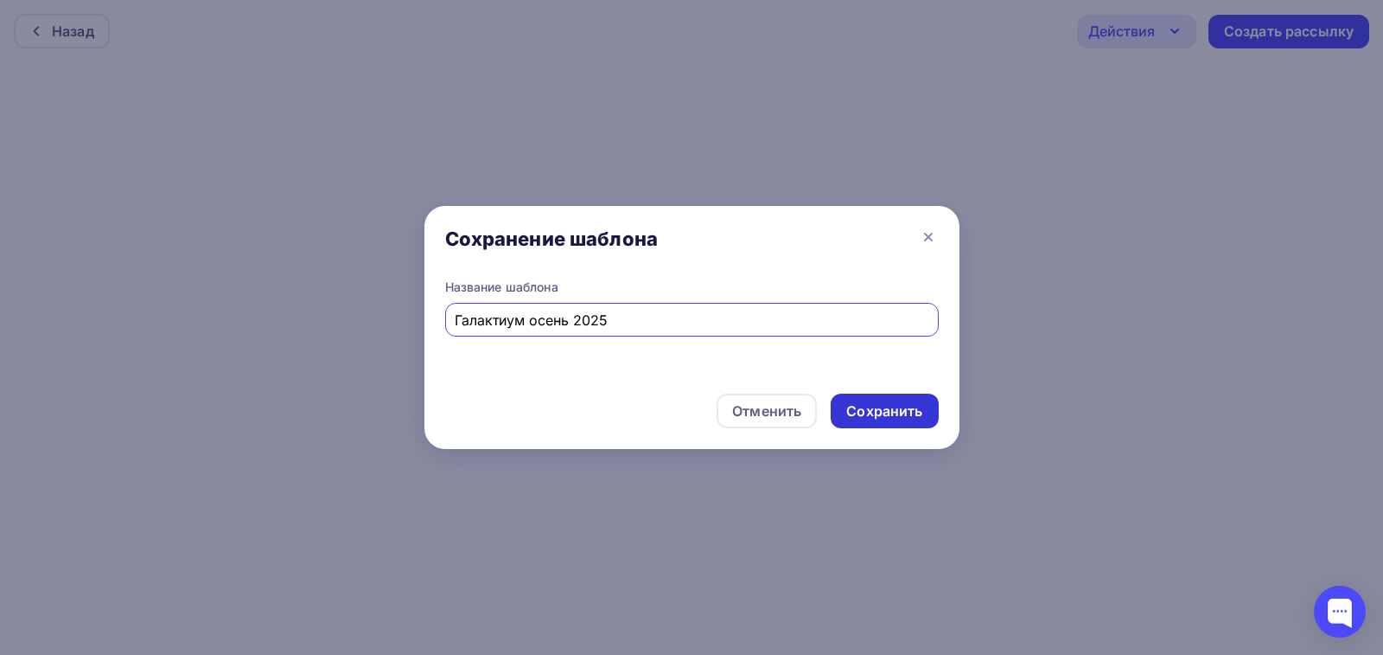
type input "Галактиум осень 2025"
click at [884, 411] on div "Сохранить" at bounding box center [884, 411] width 76 height 20
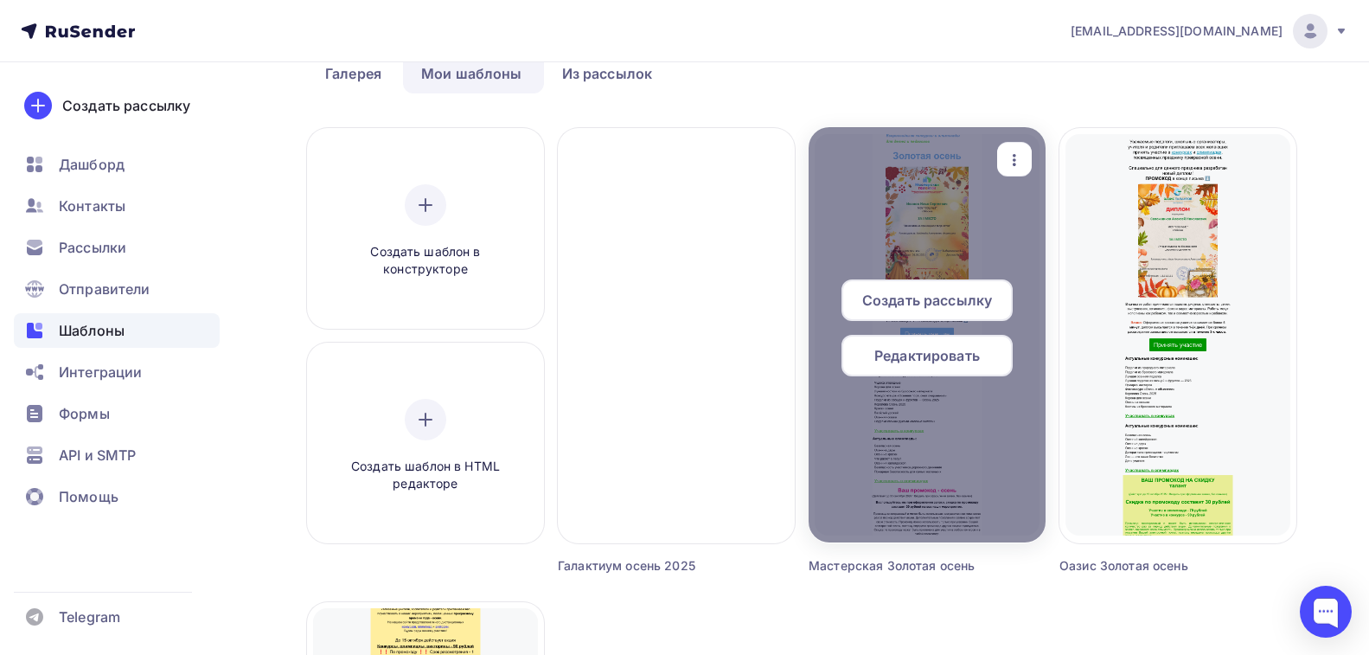
scroll to position [86, 0]
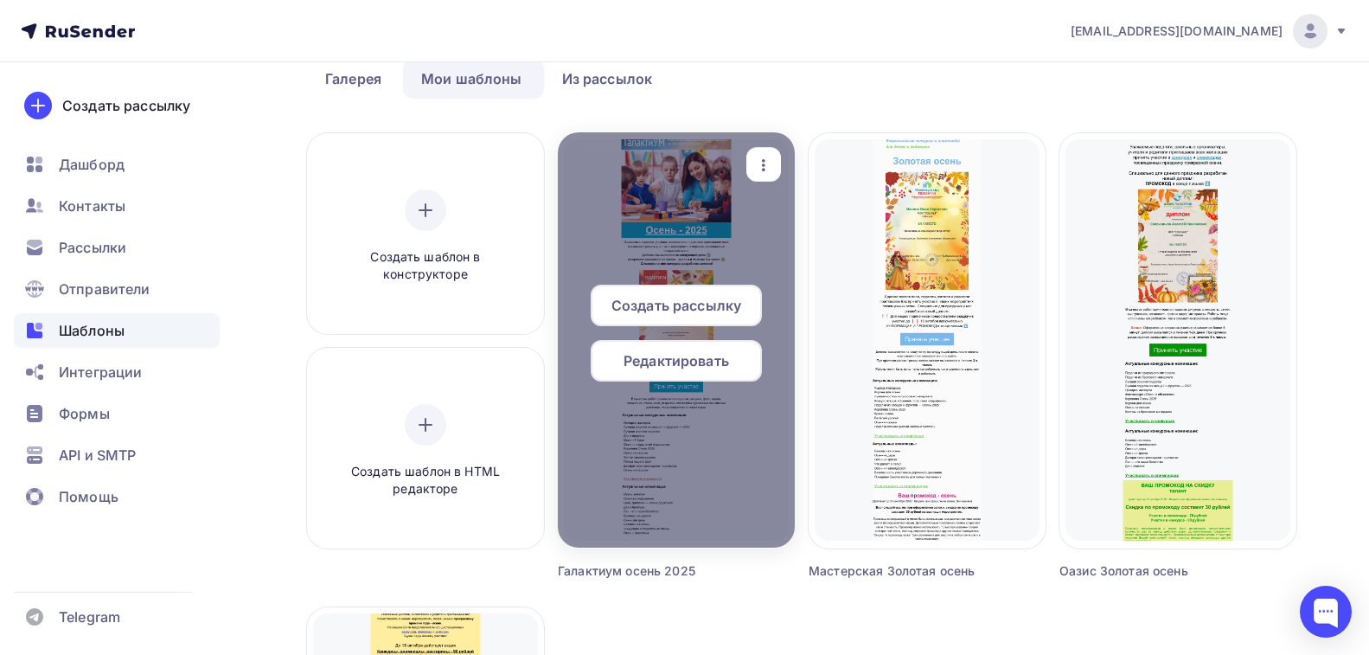
click at [764, 168] on icon "button" at bounding box center [763, 165] width 21 height 21
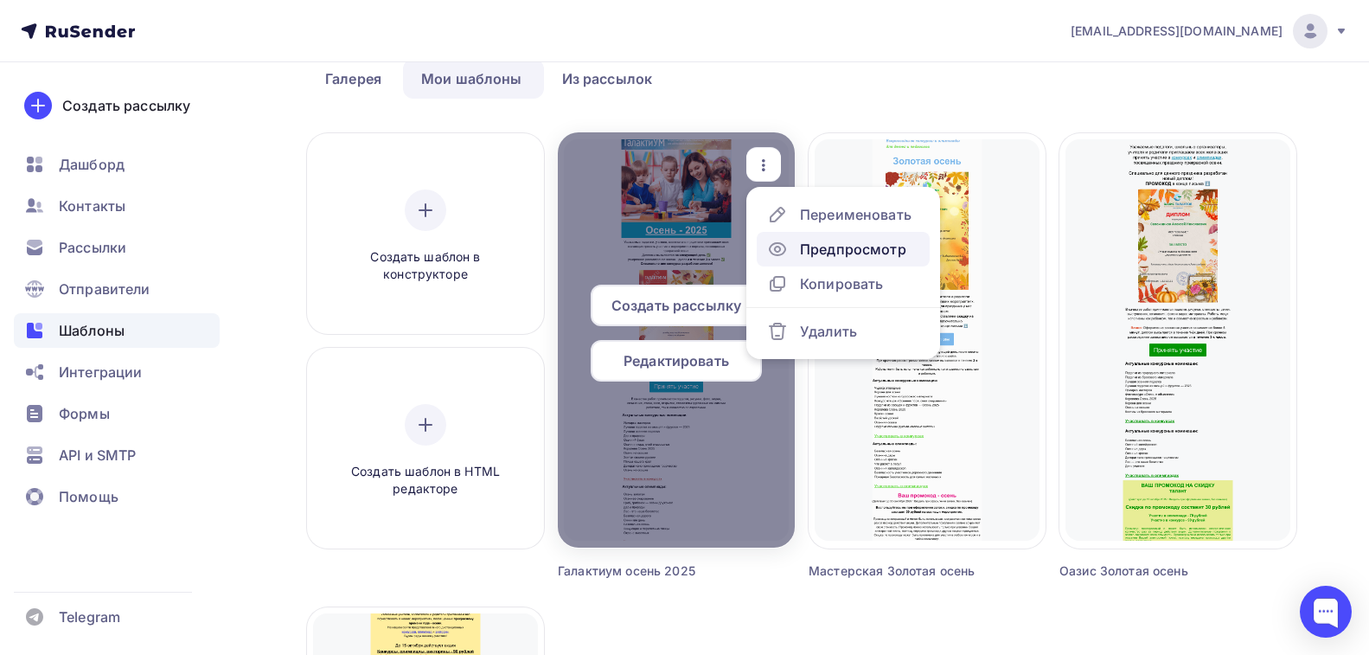
click at [783, 254] on icon at bounding box center [777, 249] width 21 height 21
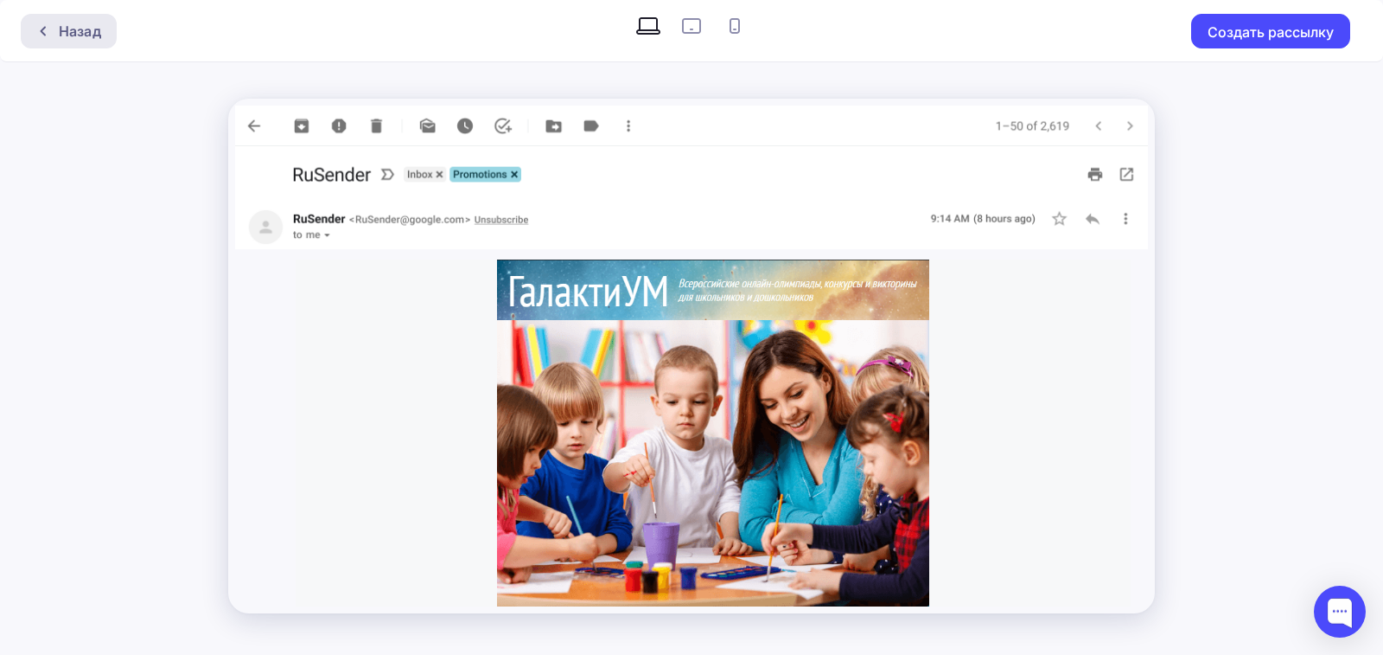
click at [84, 29] on div "Назад" at bounding box center [80, 31] width 42 height 21
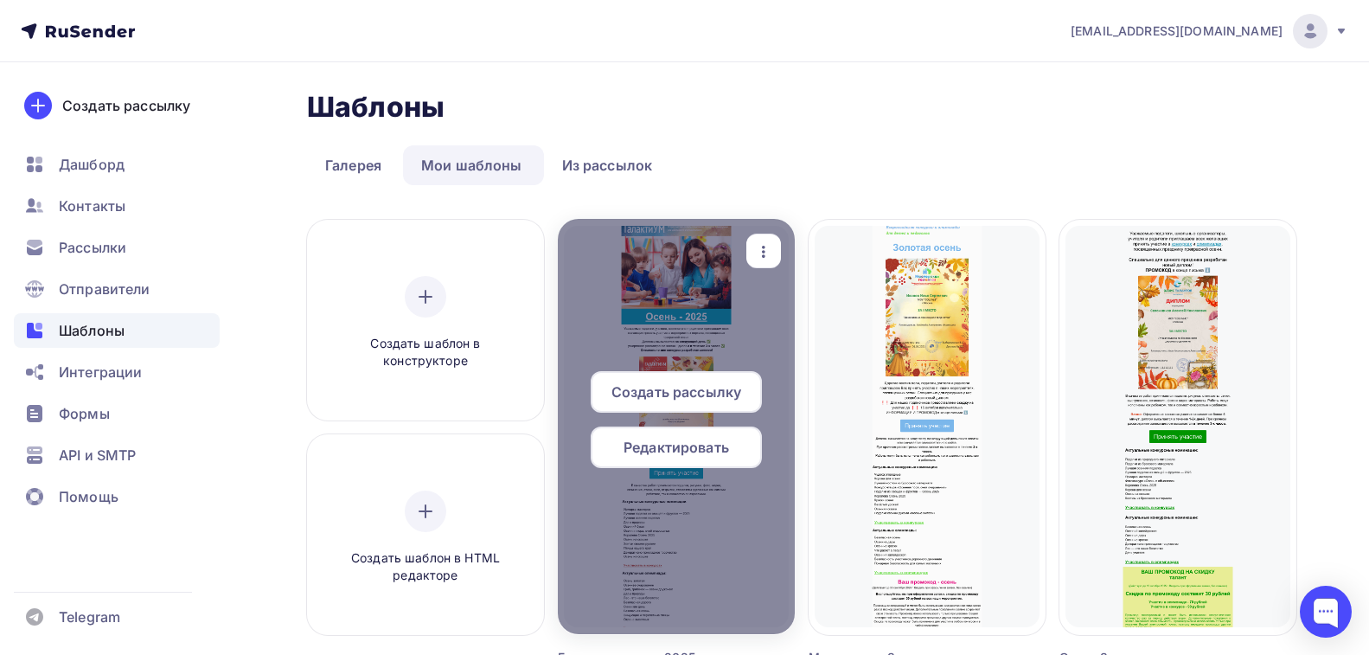
click at [672, 444] on span "Редактировать" at bounding box center [675, 447] width 105 height 21
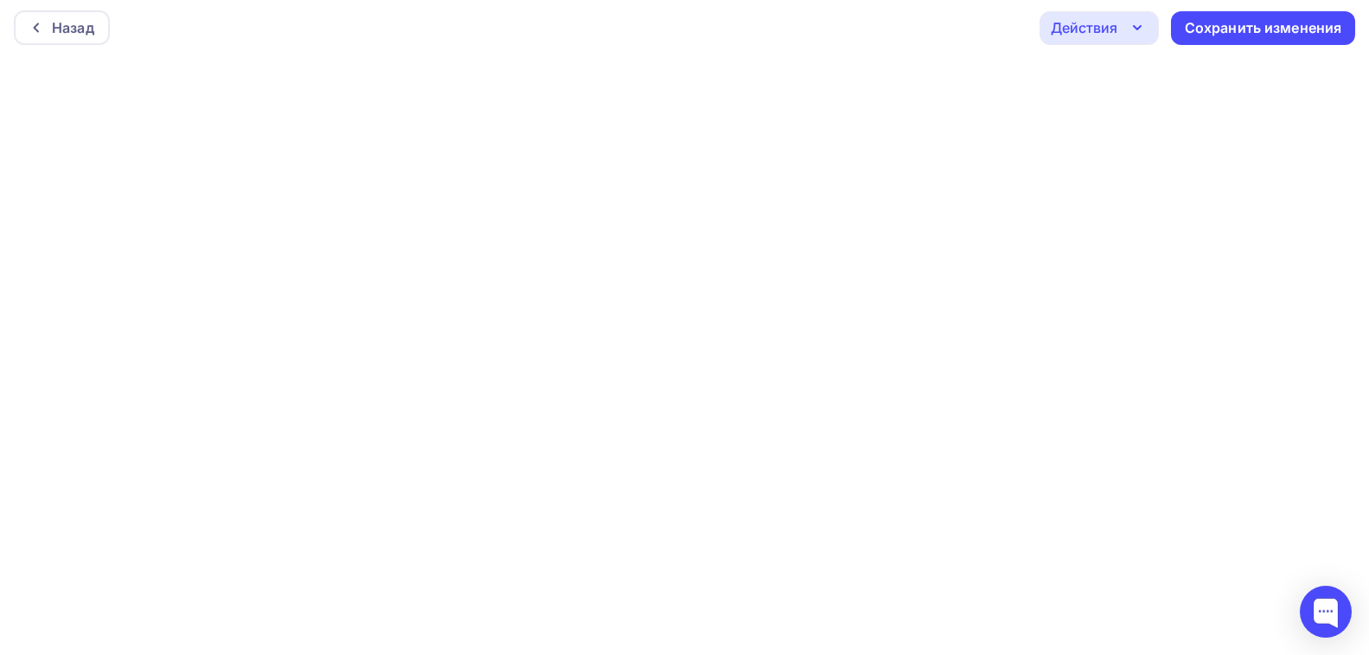
scroll to position [4, 0]
click at [1244, 26] on div "Сохранить изменения" at bounding box center [1263, 27] width 157 height 20
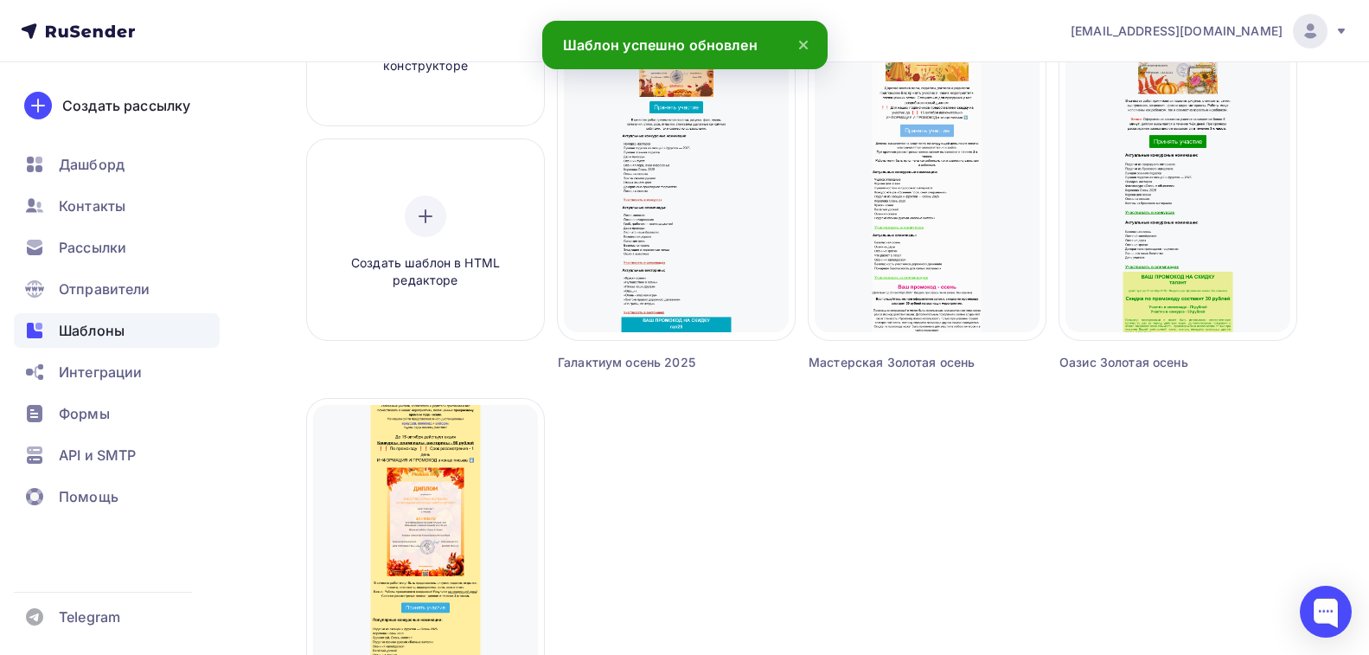
scroll to position [346, 0]
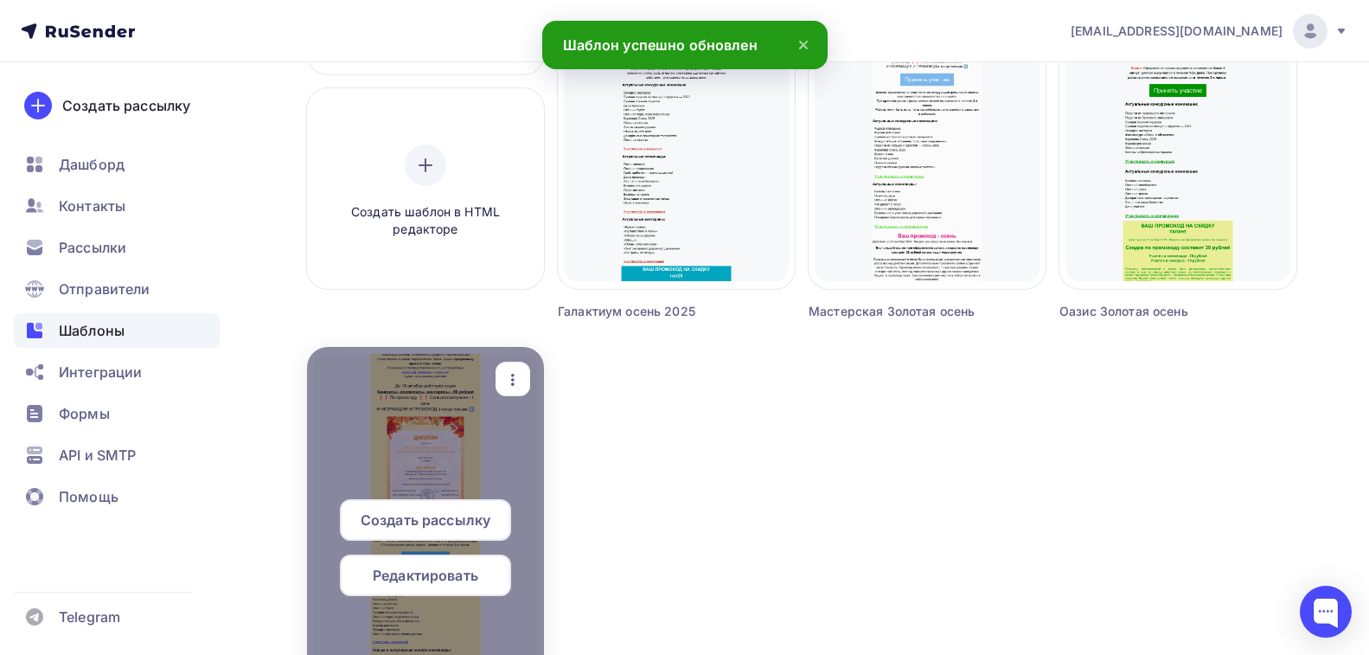
click at [513, 375] on icon "button" at bounding box center [512, 380] width 3 height 12
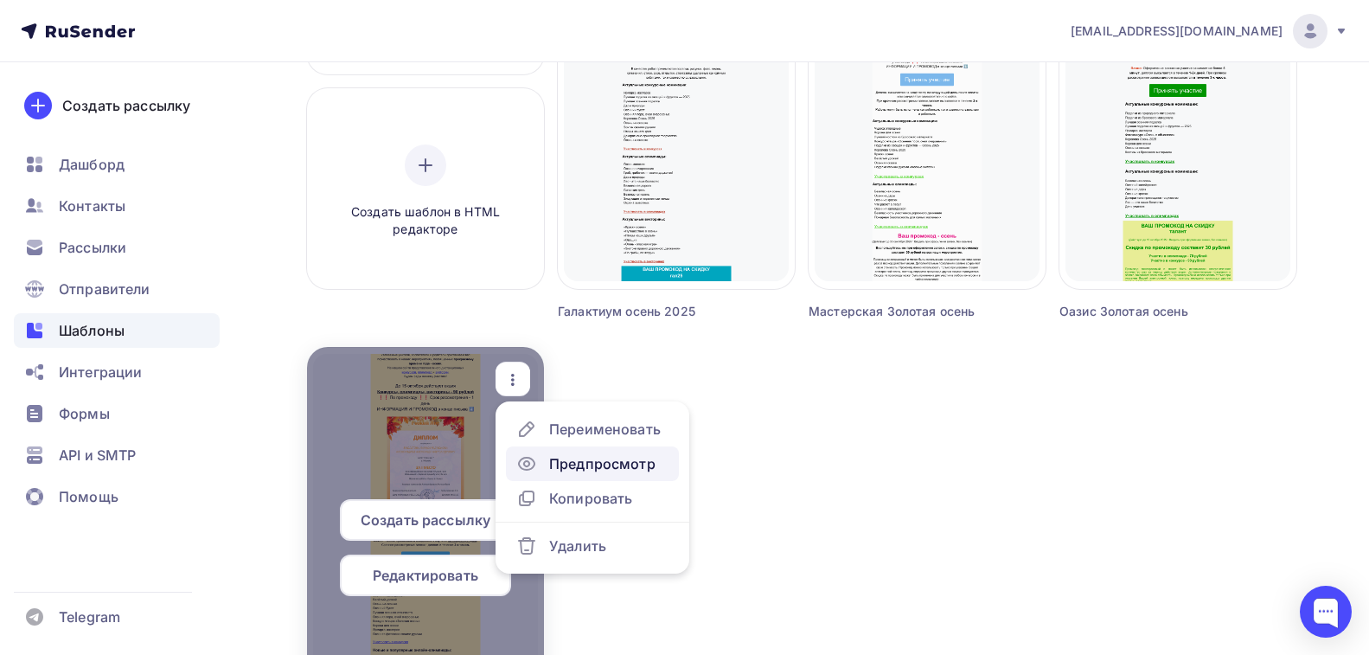
click at [550, 469] on div "Предпросмотр" at bounding box center [602, 463] width 106 height 21
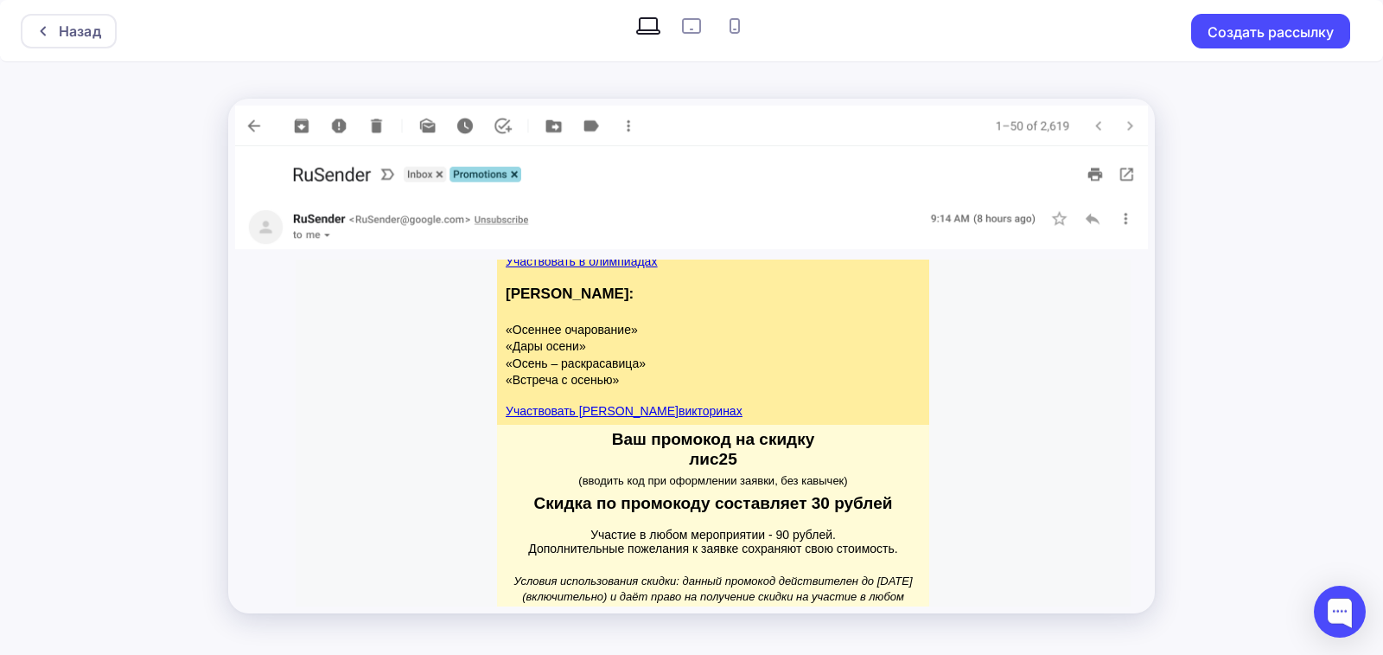
scroll to position [2035, 0]
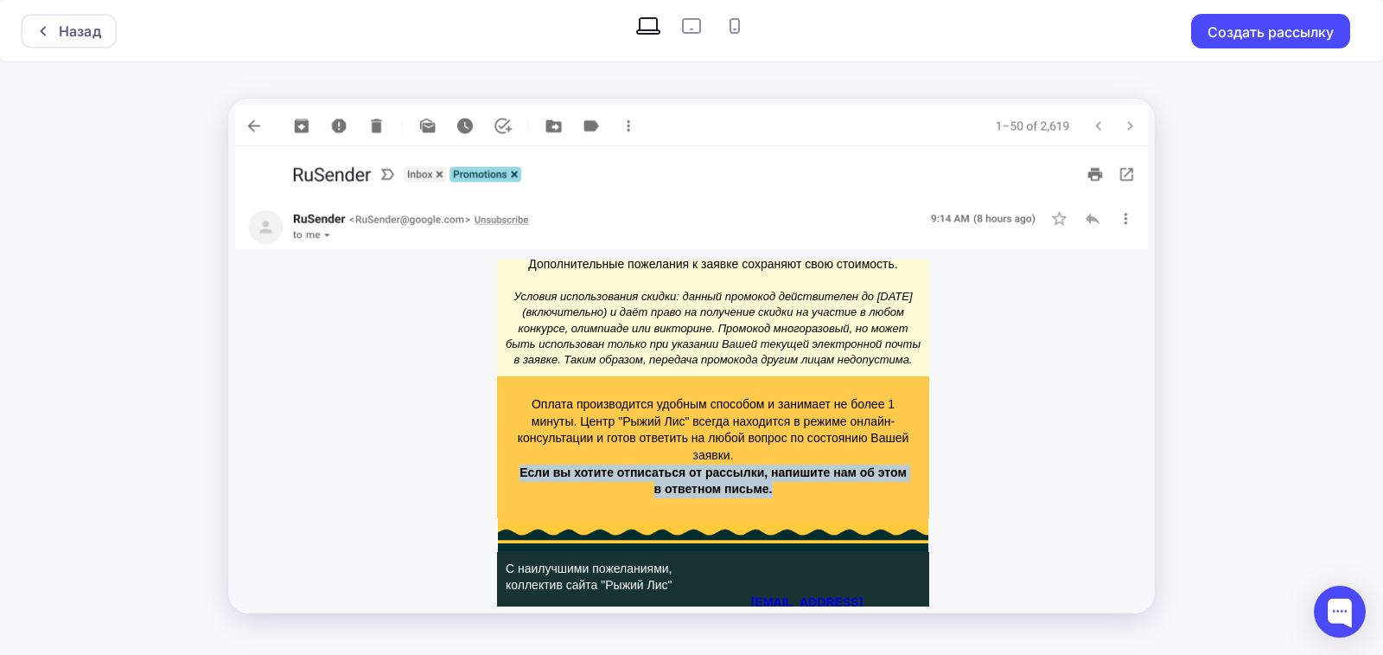
drag, startPoint x: 512, startPoint y: 439, endPoint x: 864, endPoint y: 457, distance: 352.3
click at [864, 464] on p "Если вы хотите отписаться от рассылки, напишите нам об этом в ответном письме." at bounding box center [713, 481] width 393 height 34
copy strong "Если вы хотите отписаться от рассылки, напишите нам об этом в ответном письме."
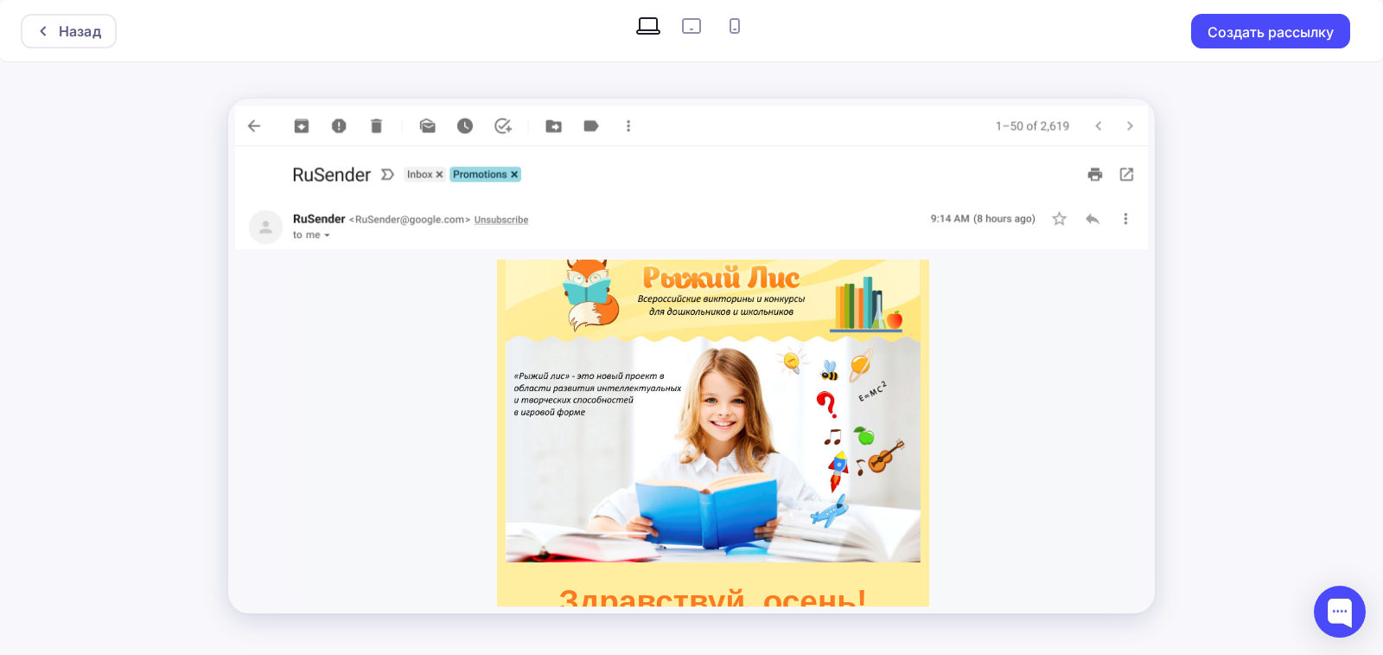
scroll to position [0, 0]
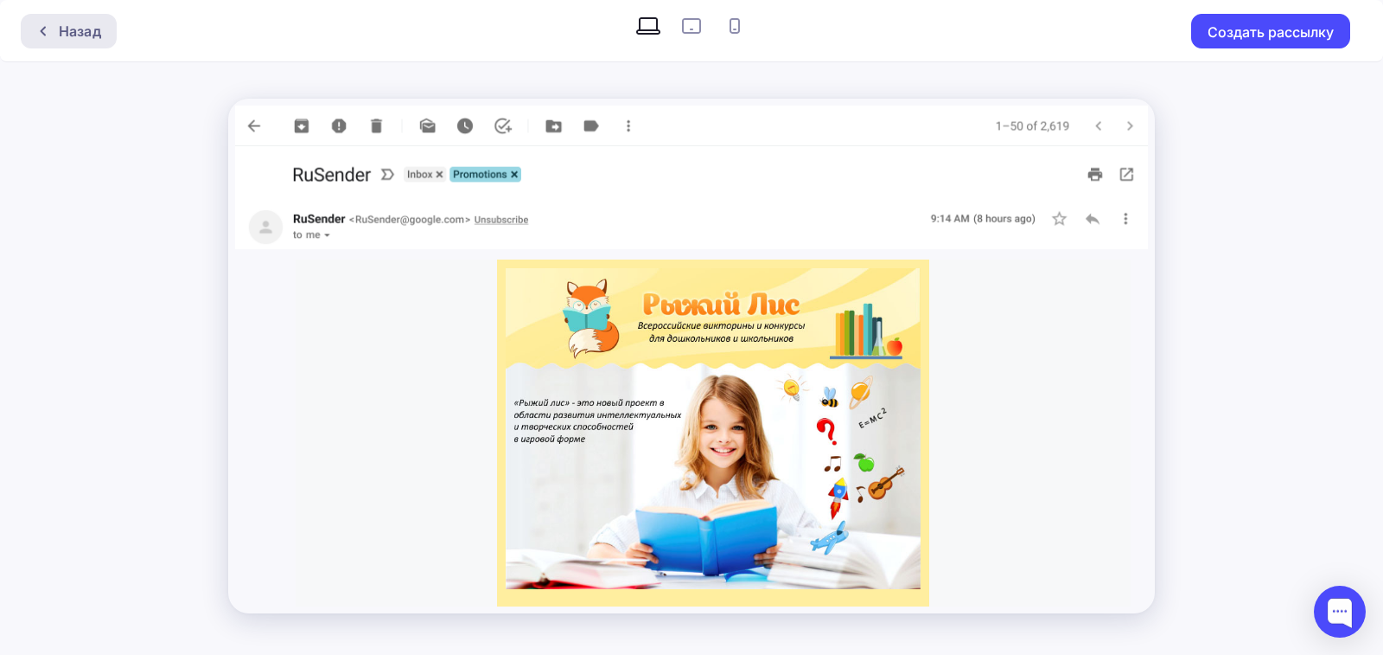
click at [62, 29] on div "Назад" at bounding box center [80, 31] width 42 height 21
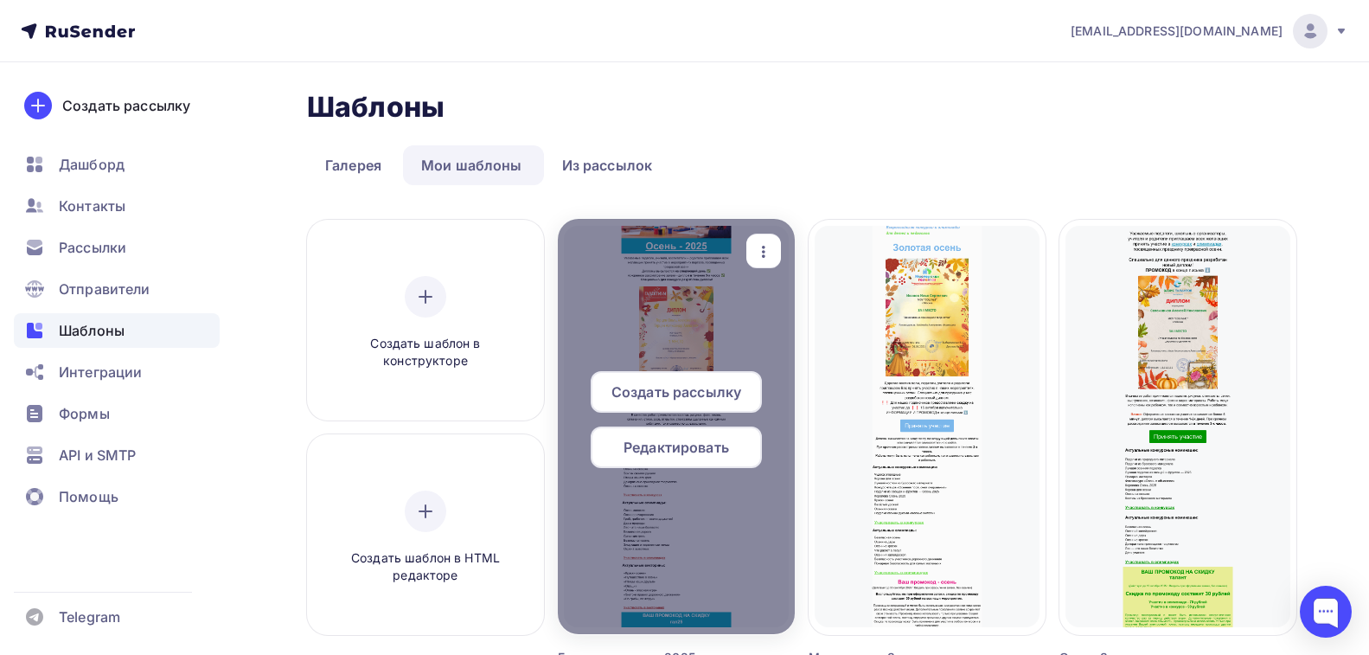
click at [763, 255] on icon "button" at bounding box center [763, 252] width 3 height 12
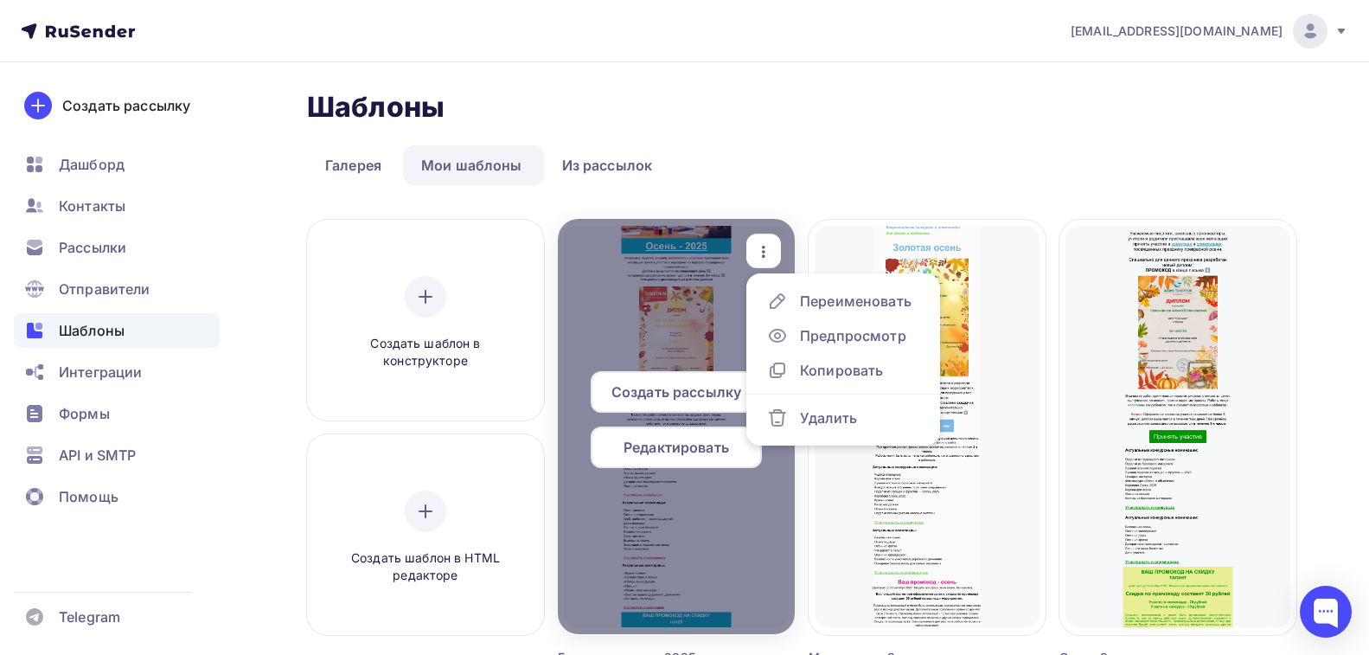
click at [648, 456] on span "Редактировать" at bounding box center [675, 447] width 105 height 21
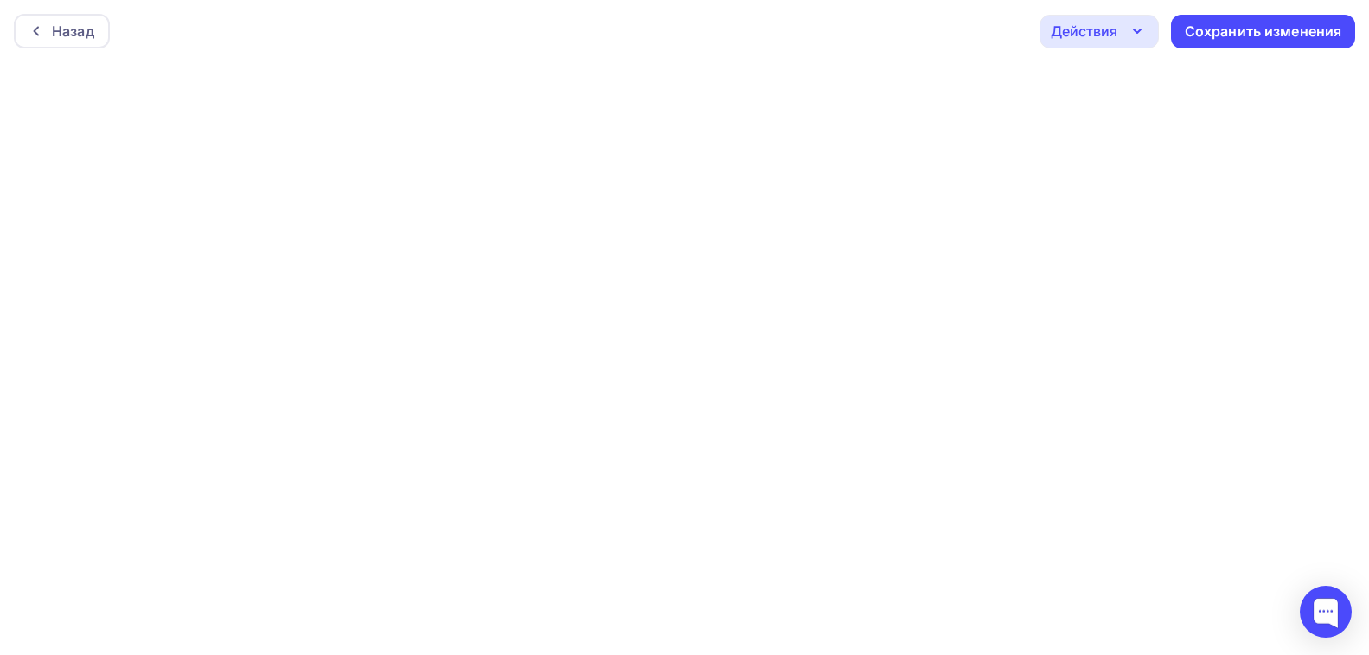
click at [1109, 39] on div "Действия" at bounding box center [1083, 31] width 67 height 21
click at [970, 38] on div "Назад Действия Отправить тестовое письмо Предпросмотр Выйти без сохранения Сохр…" at bounding box center [684, 31] width 1369 height 62
click at [1255, 26] on div "Сохранить изменения" at bounding box center [1263, 32] width 157 height 20
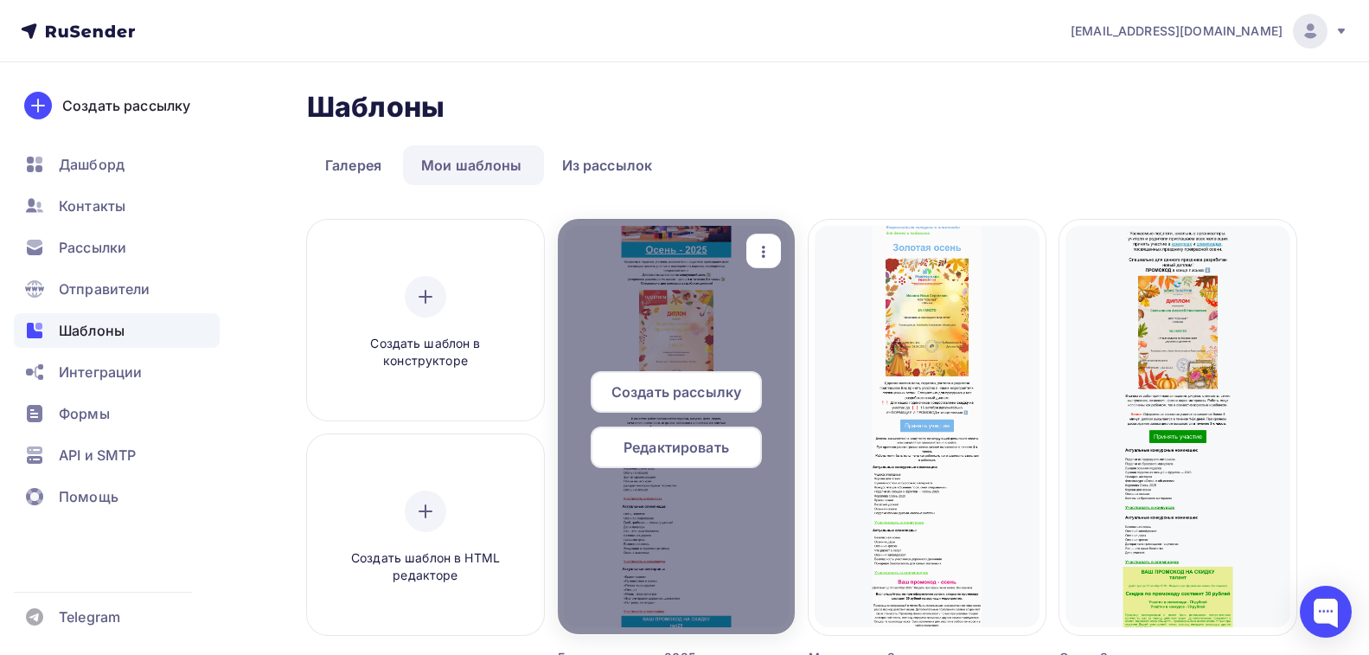
click at [759, 246] on icon "button" at bounding box center [763, 251] width 21 height 21
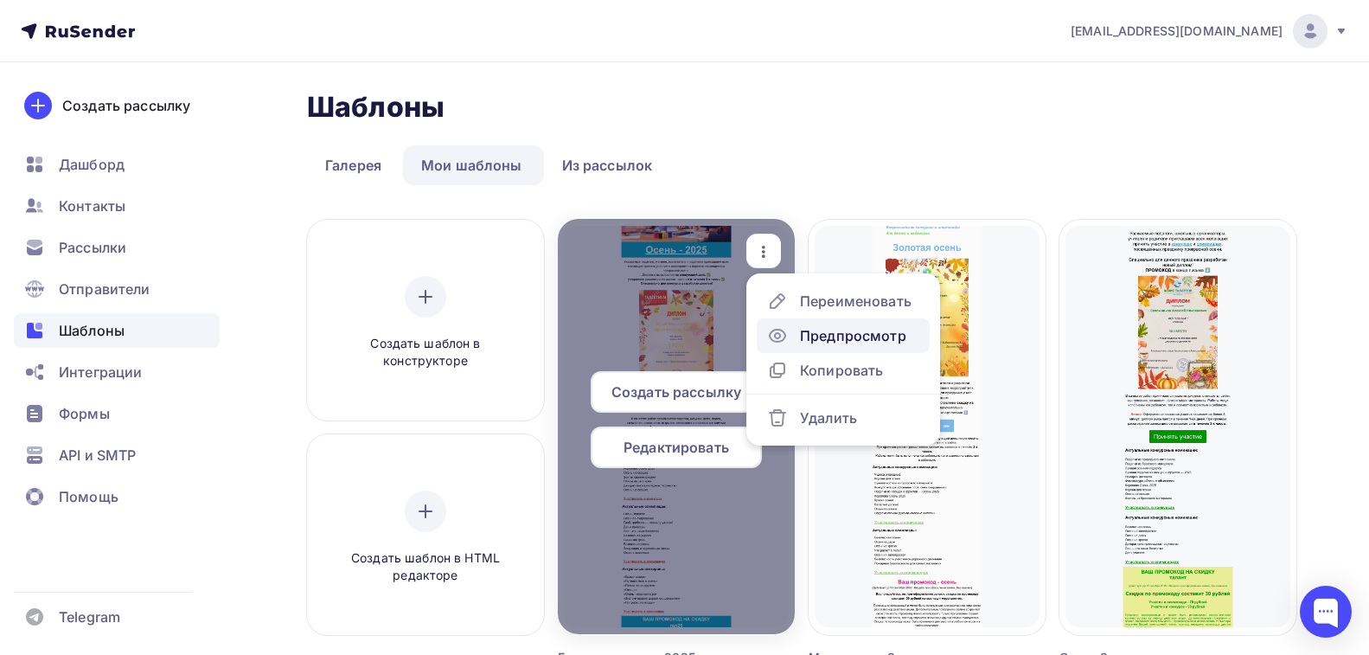
click at [786, 336] on icon at bounding box center [777, 335] width 21 height 21
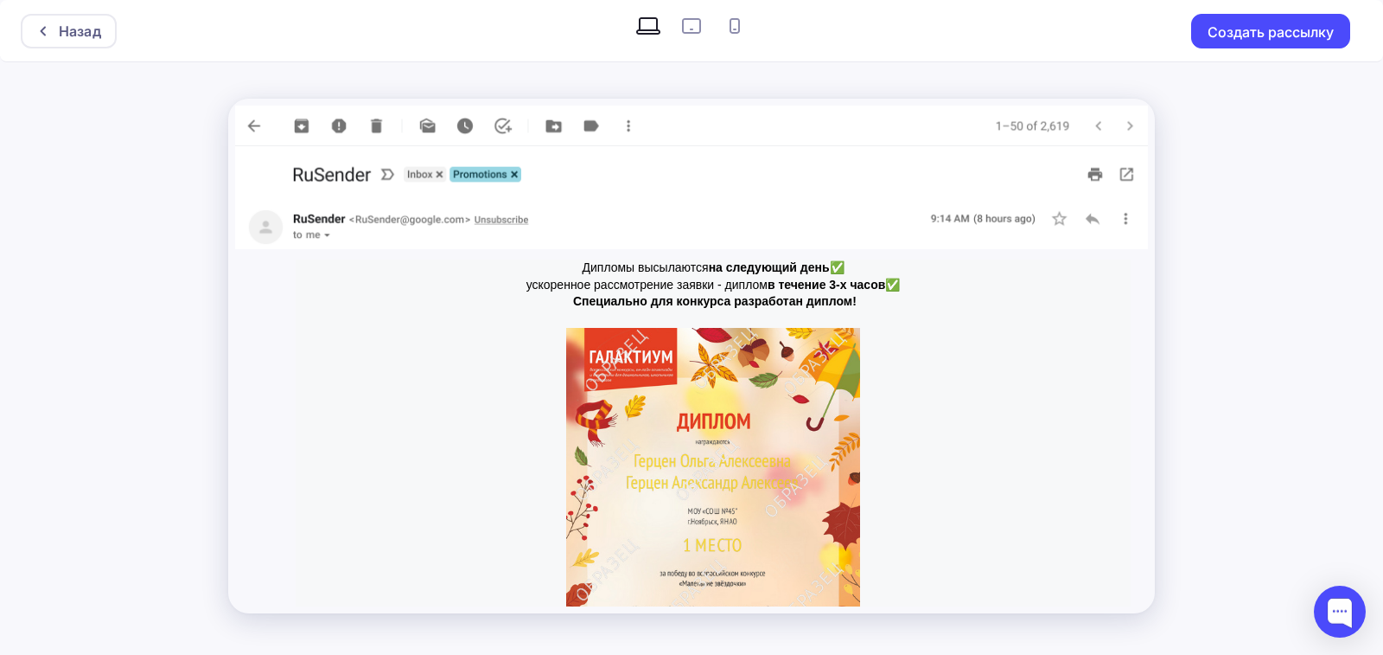
scroll to position [778, 0]
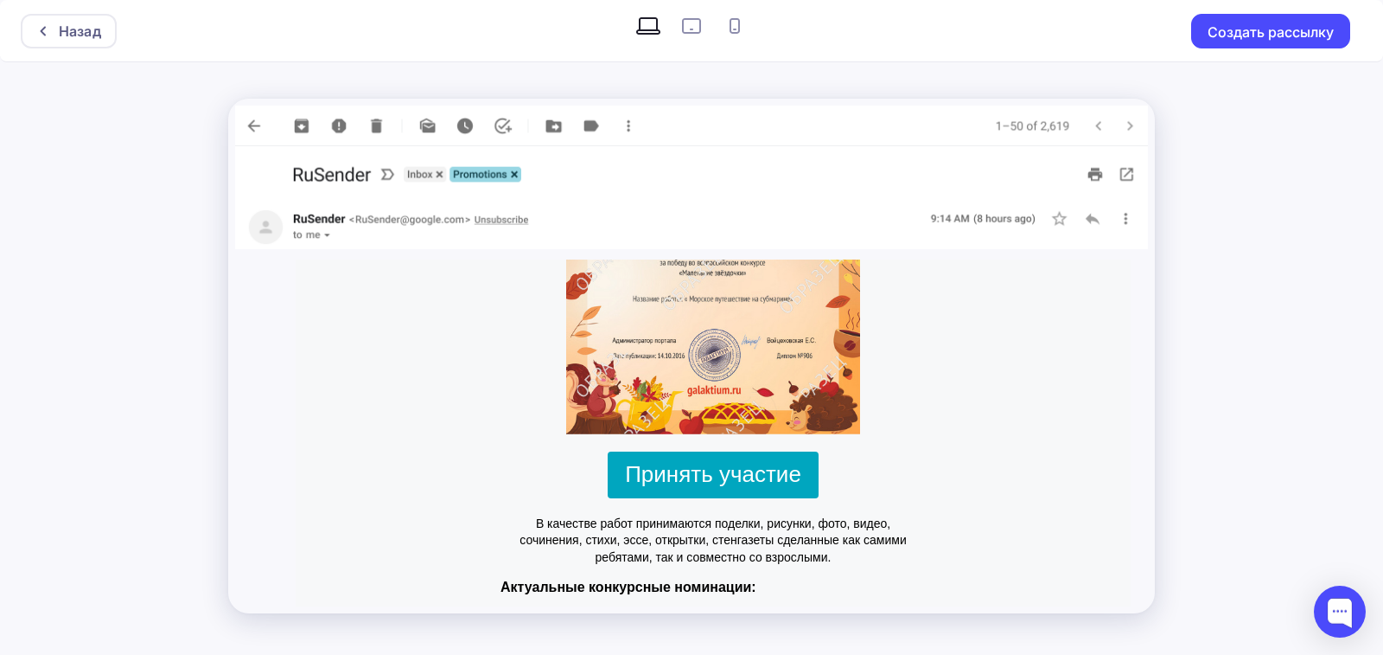
click at [731, 475] on span "Принять участие" at bounding box center [713, 474] width 176 height 26
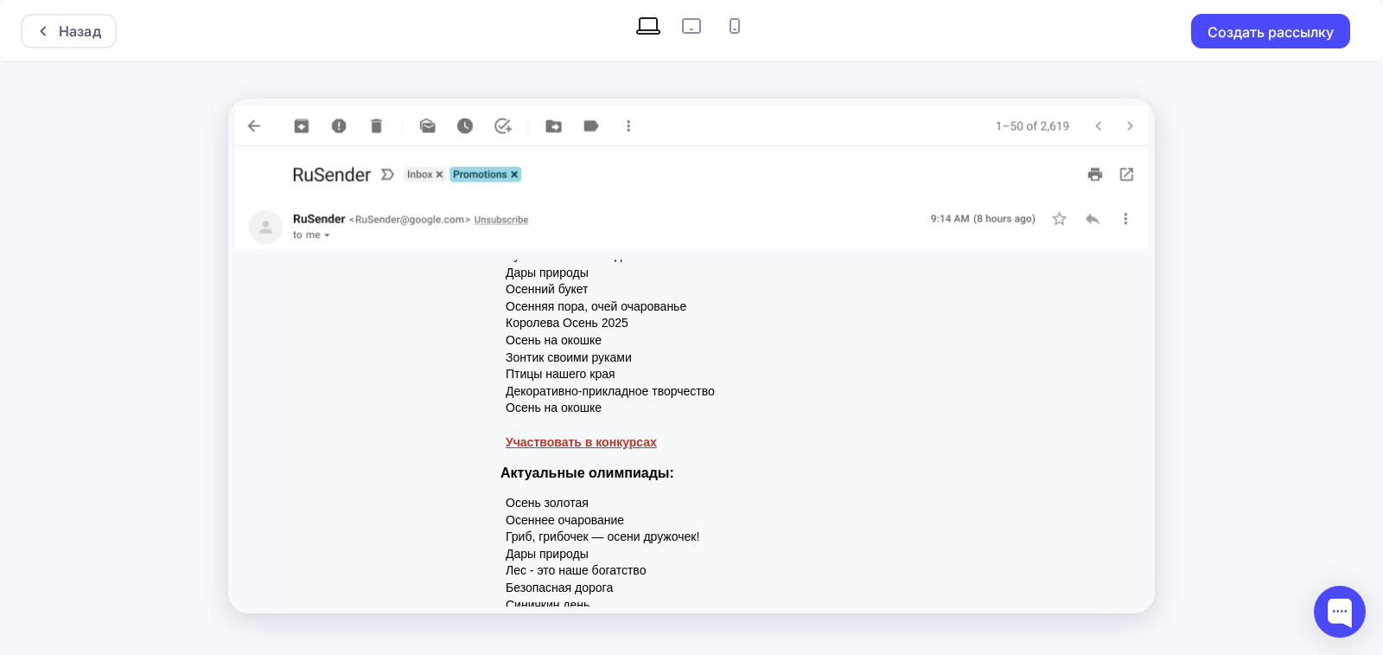
scroll to position [1210, 0]
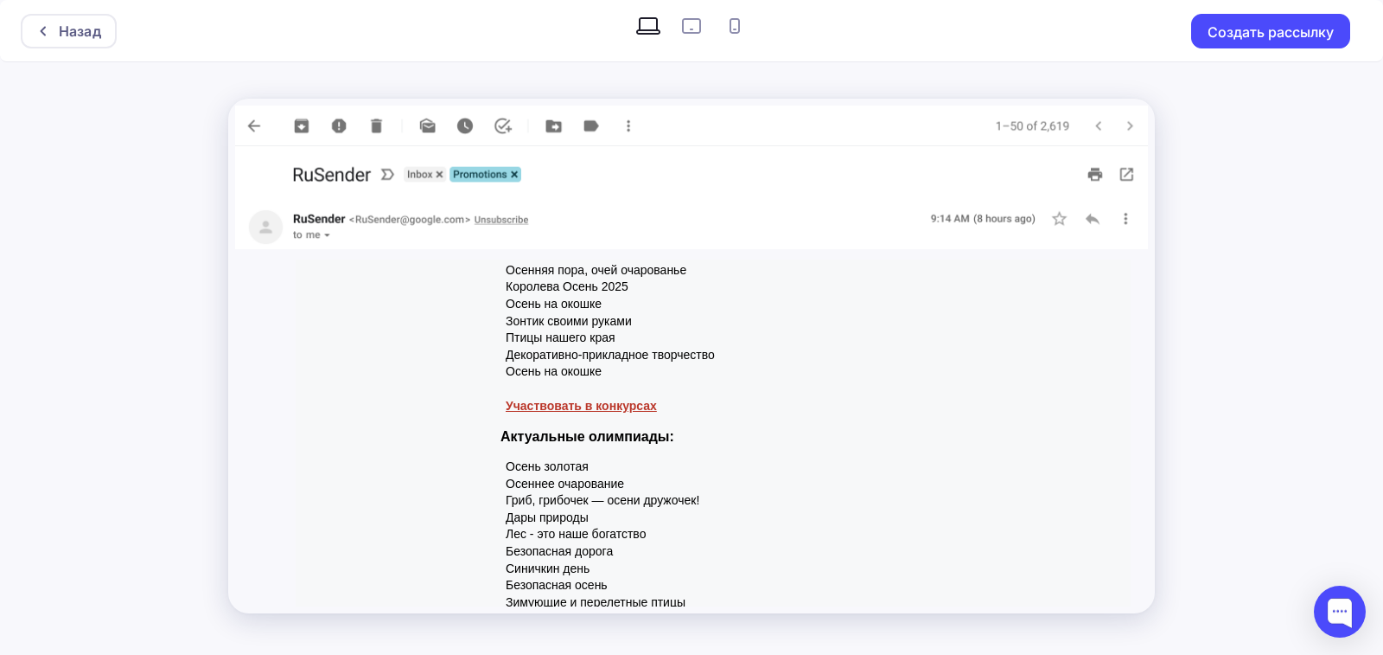
click at [600, 401] on link "Участвовать в конкурсах" at bounding box center [581, 406] width 151 height 14
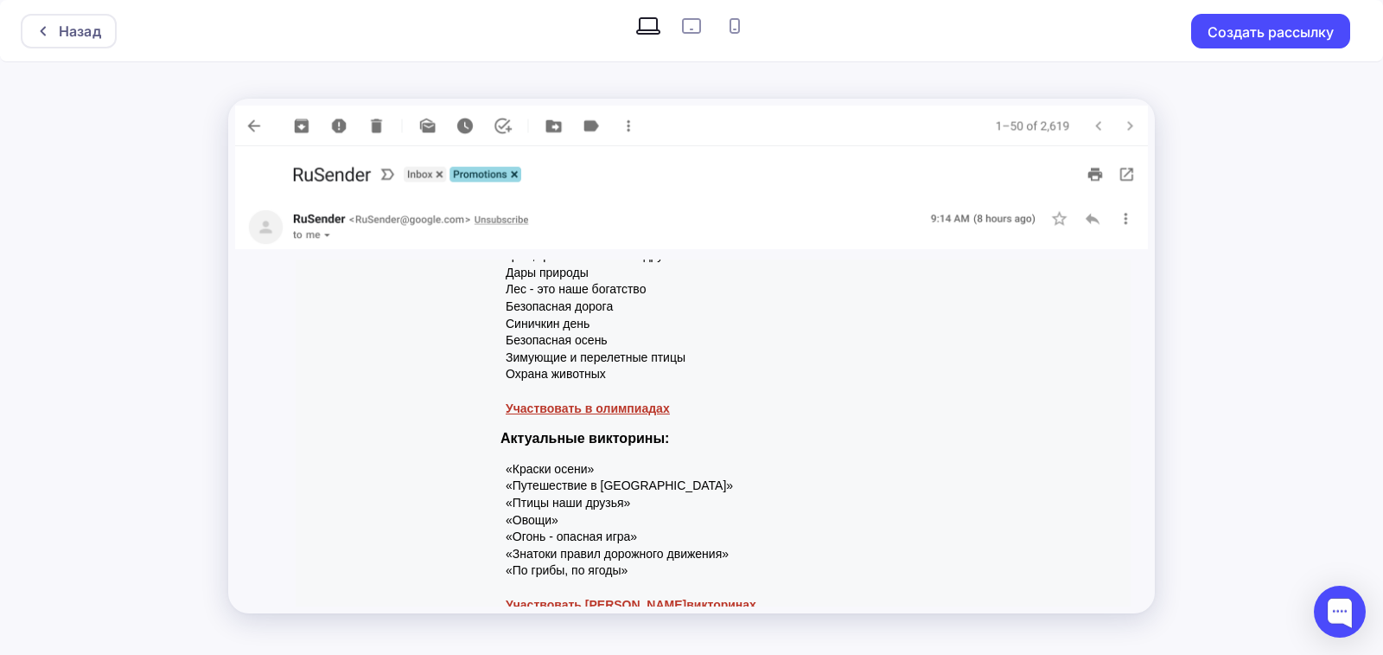
scroll to position [1470, 0]
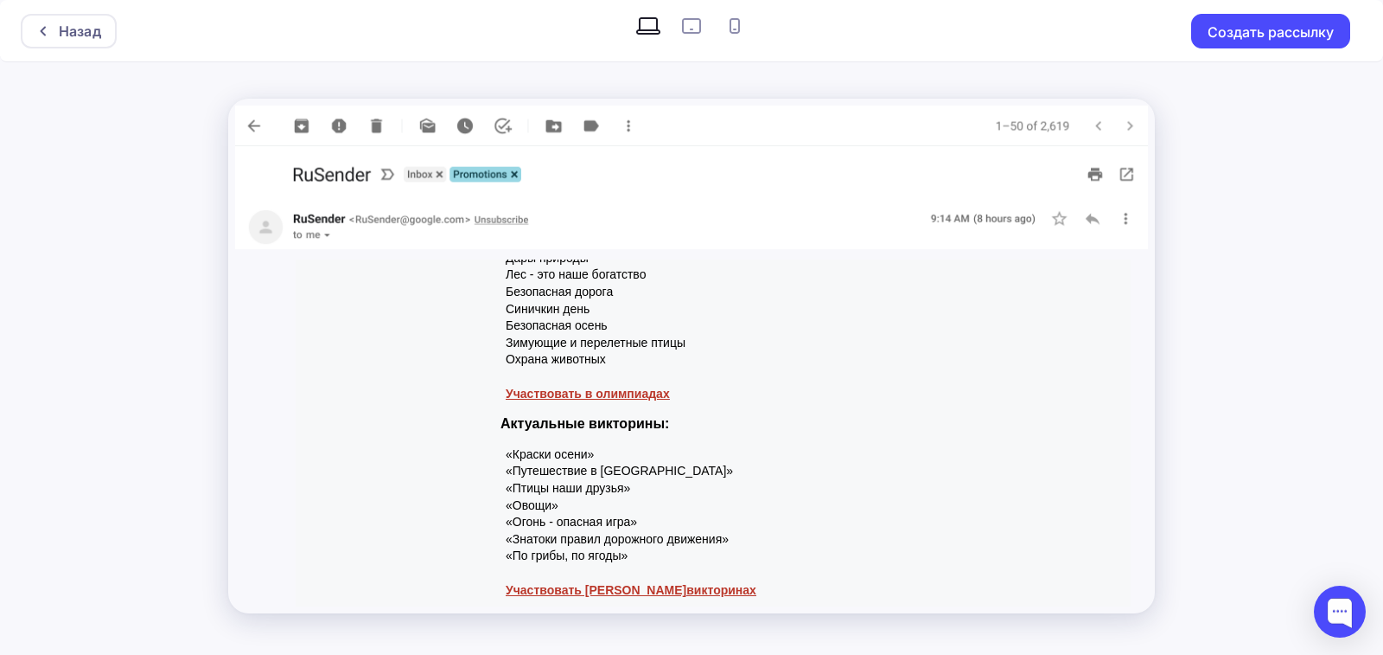
click at [612, 397] on span "Участвовать в олимпиадах" at bounding box center [588, 393] width 164 height 14
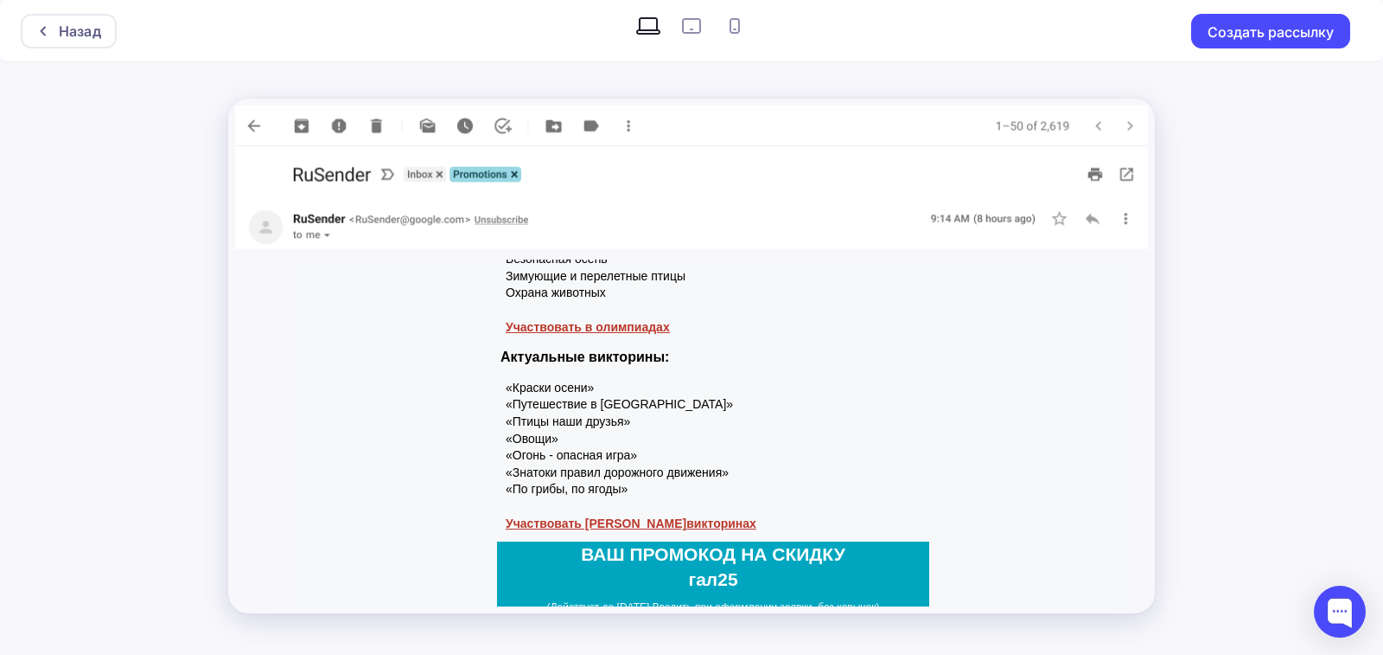
scroll to position [1556, 0]
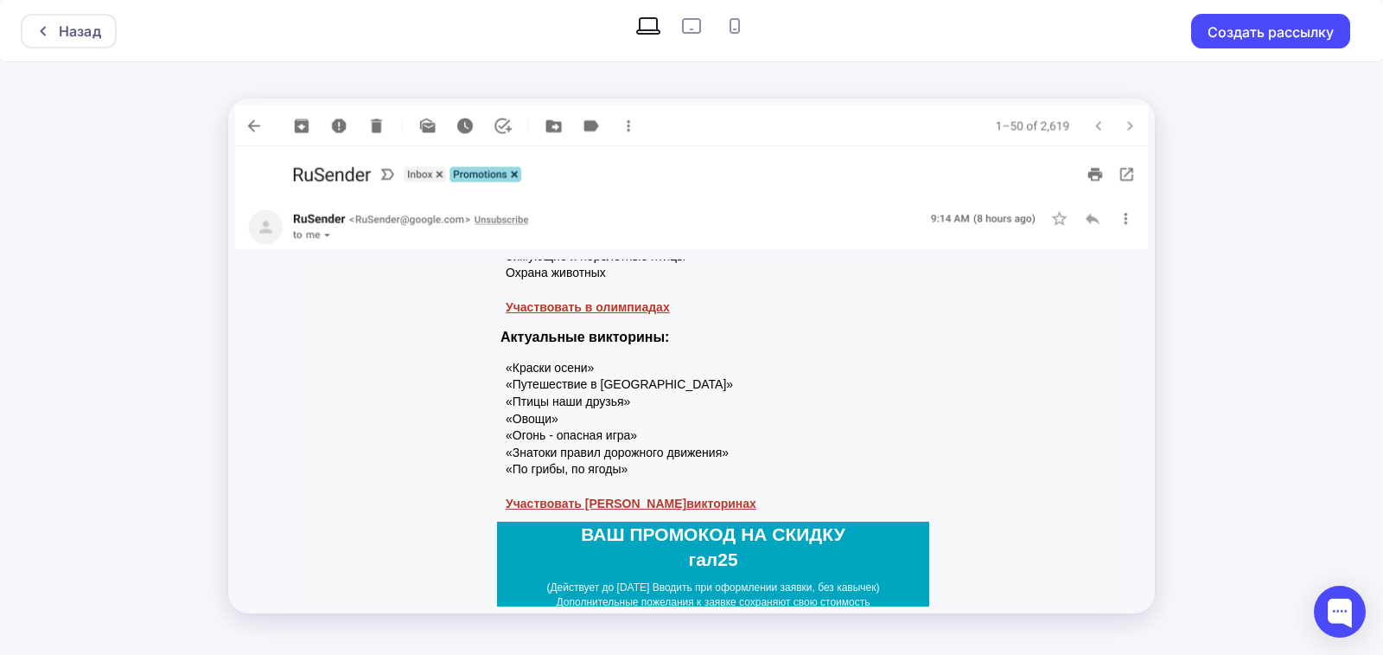
click at [622, 499] on span "Участвовать в викторинах" at bounding box center [631, 503] width 251 height 14
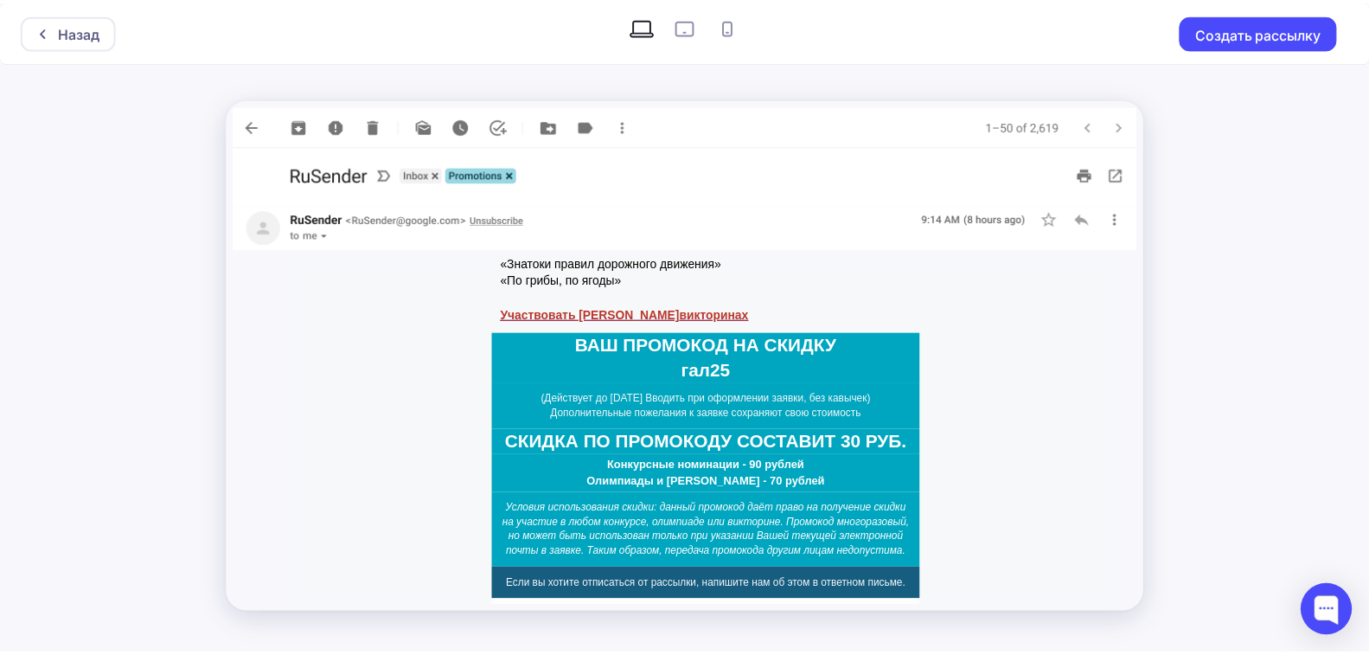
scroll to position [1800, 0]
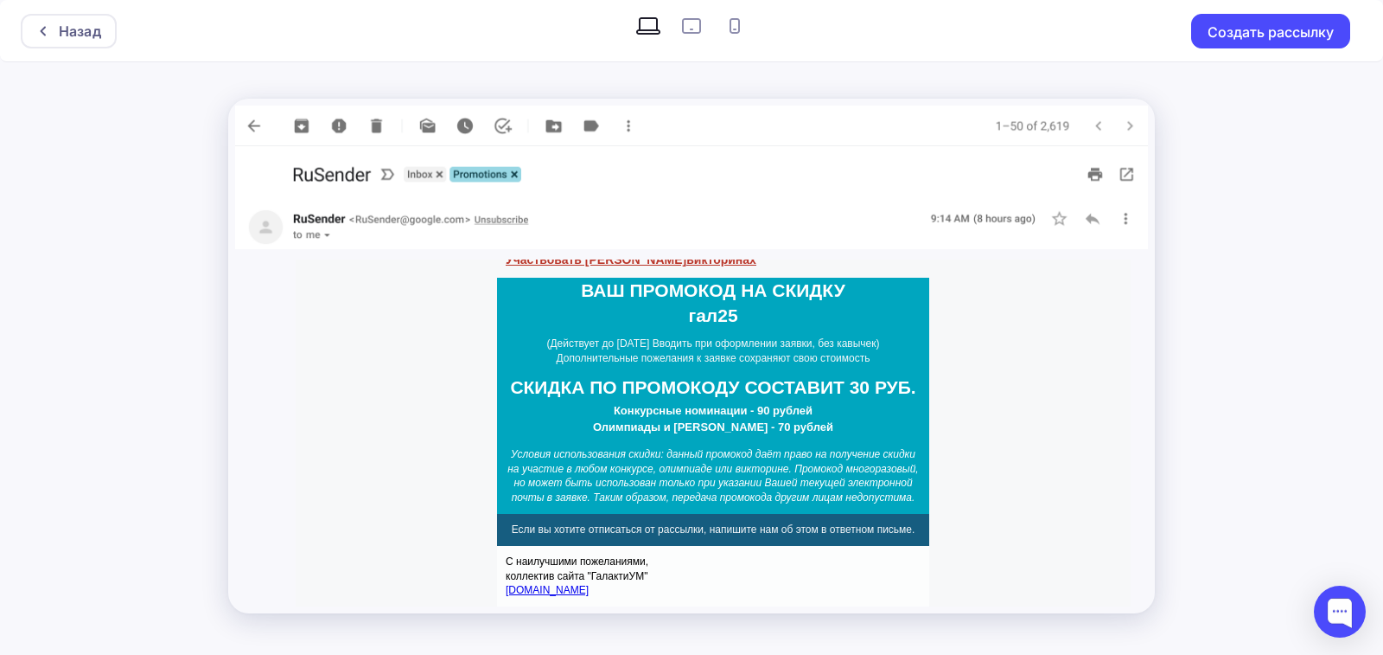
click at [531, 591] on link "[DOMAIN_NAME]" at bounding box center [547, 590] width 83 height 12
click at [82, 26] on div "Назад" at bounding box center [80, 31] width 42 height 21
